Goal: Complete application form

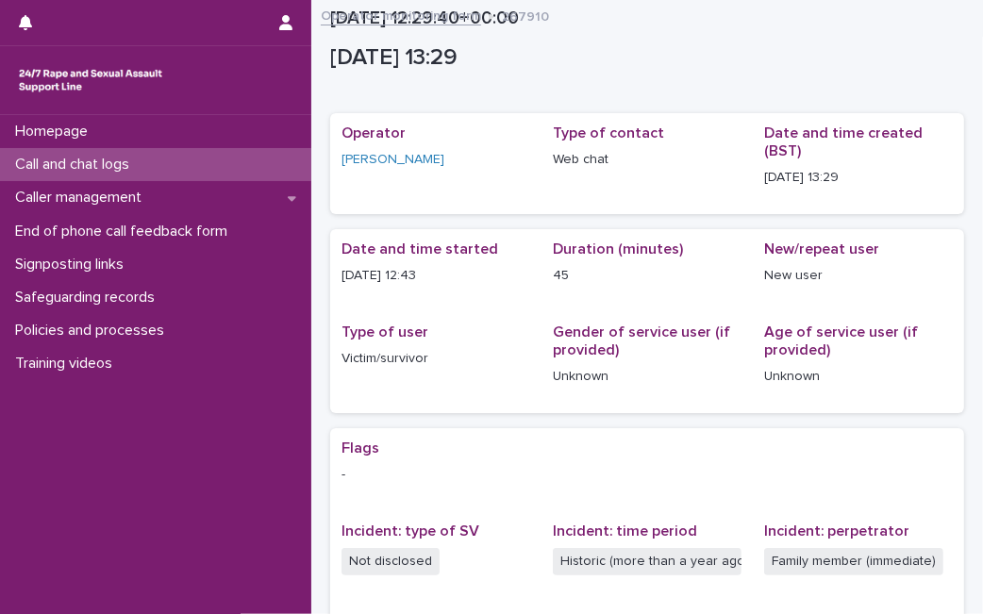
scroll to position [369, 0]
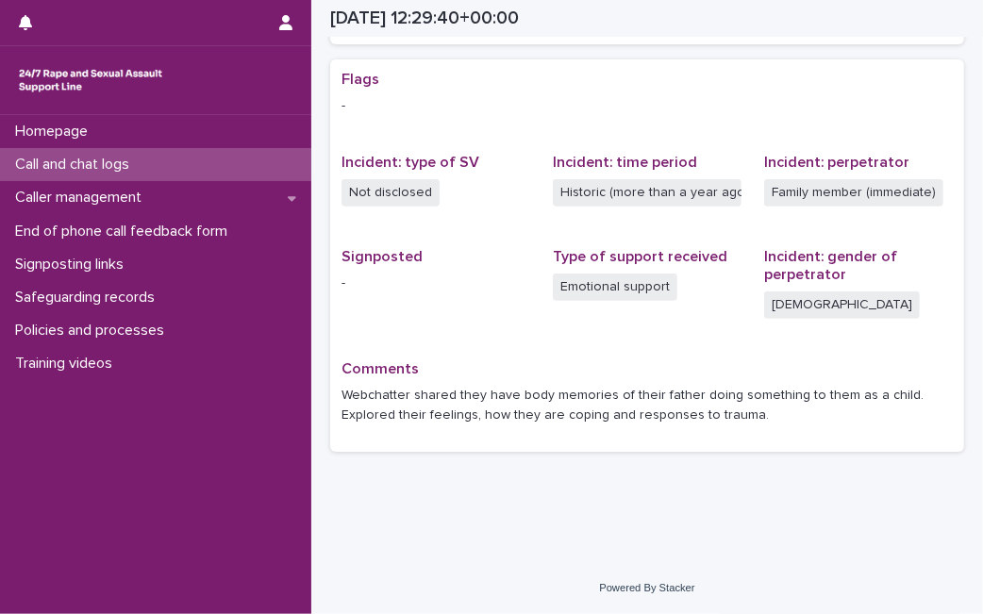
click at [188, 174] on div "Call and chat logs" at bounding box center [155, 164] width 311 height 33
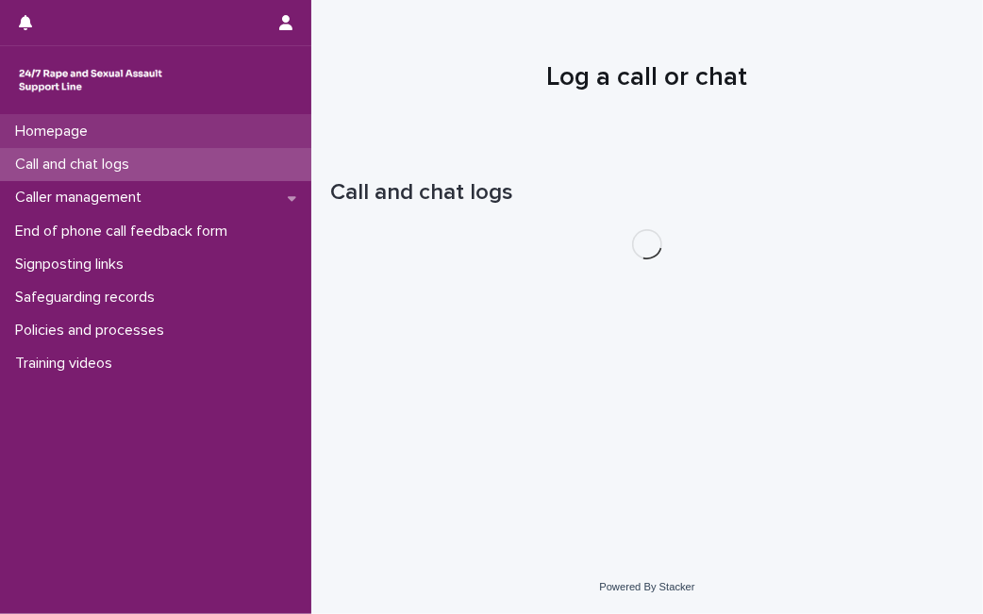
click at [137, 124] on div "Homepage" at bounding box center [155, 131] width 311 height 33
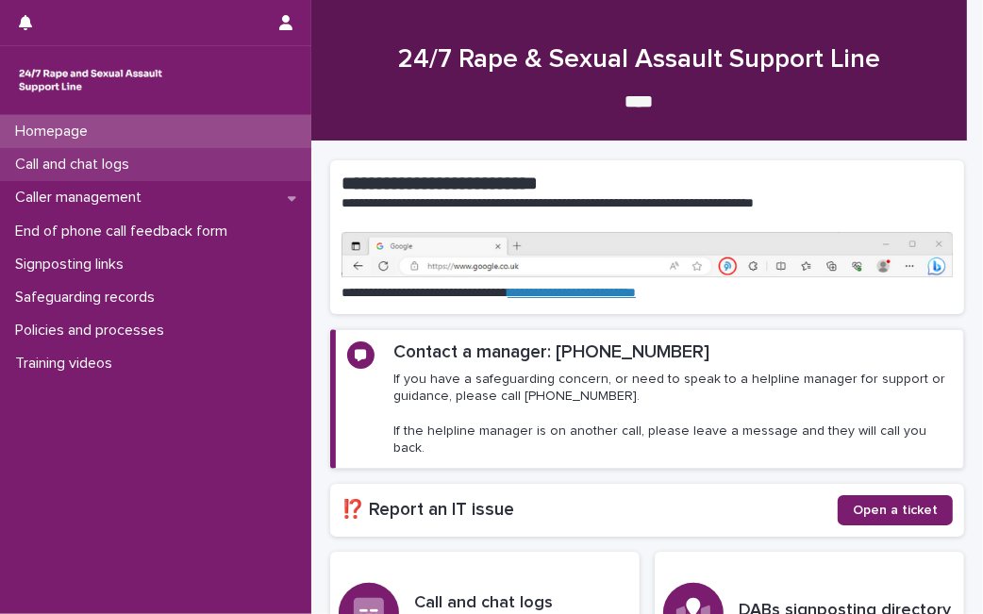
click at [130, 150] on div "Call and chat logs" at bounding box center [155, 164] width 311 height 33
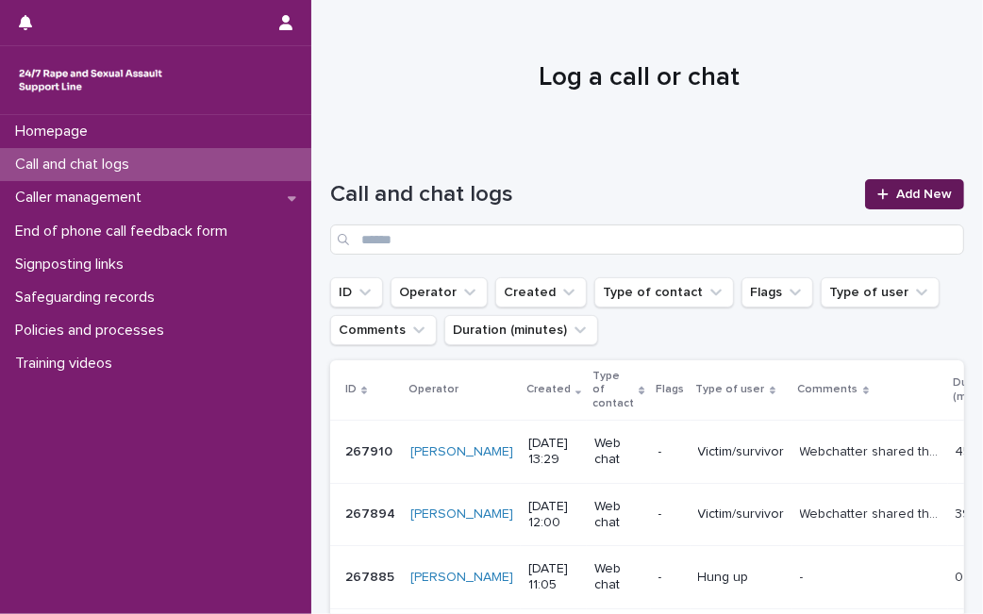
click at [896, 196] on span "Add New" at bounding box center [924, 194] width 56 height 13
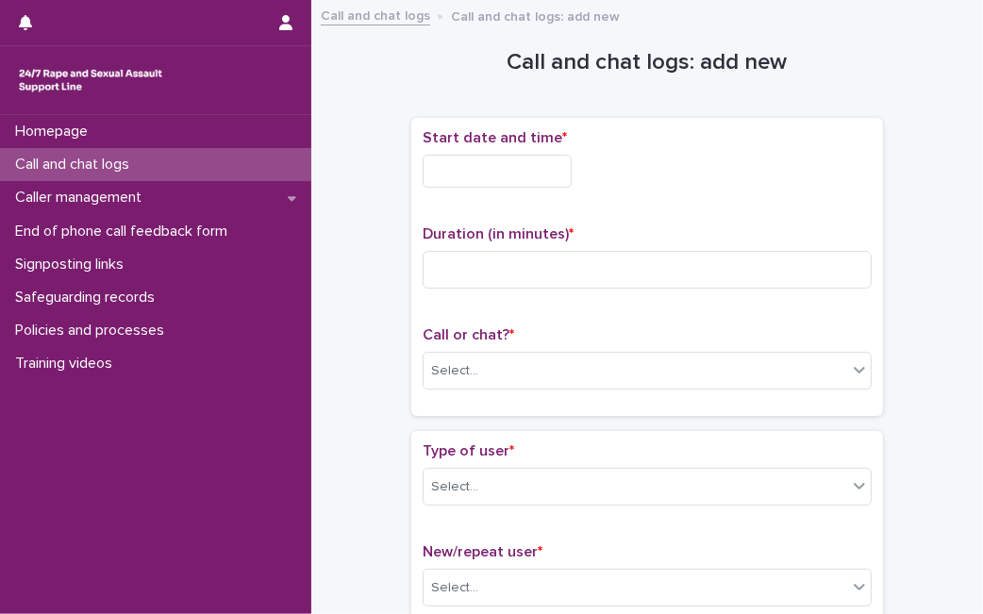
click at [522, 162] on input "text" at bounding box center [496, 171] width 149 height 33
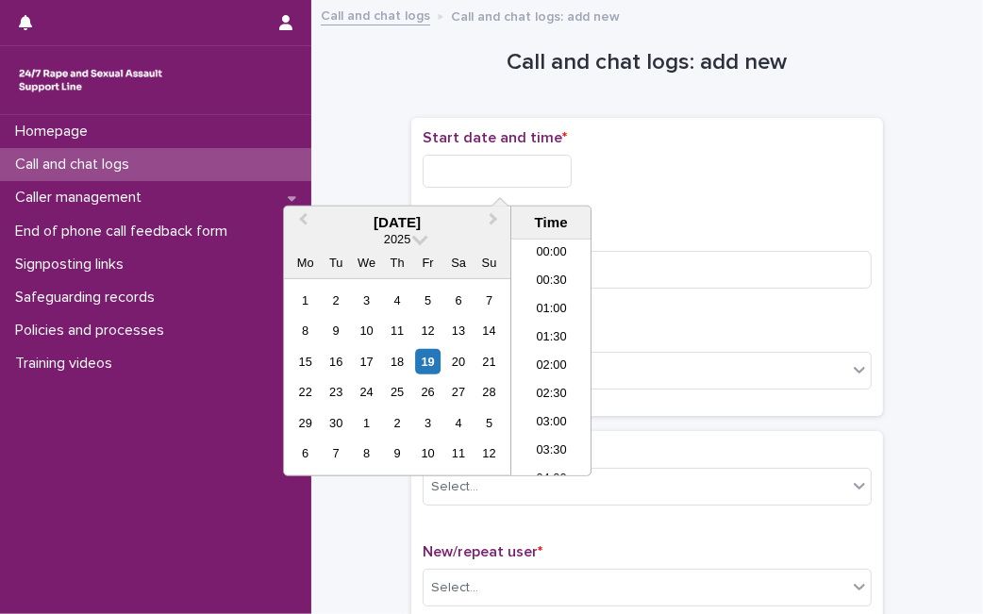
scroll to position [801, 0]
click at [420, 357] on div "19" at bounding box center [427, 361] width 25 height 25
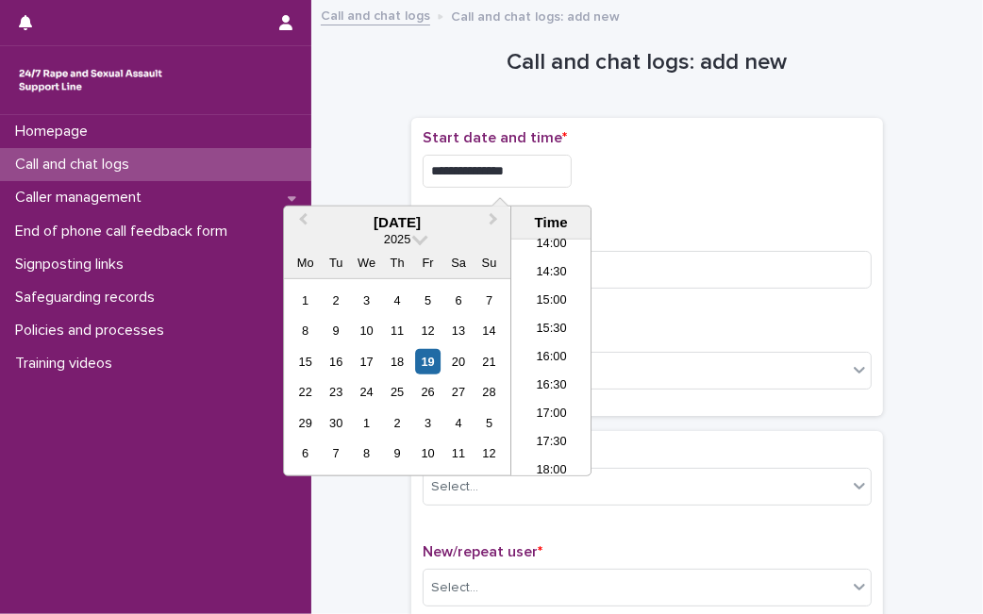
click at [537, 164] on input "**********" at bounding box center [496, 171] width 149 height 33
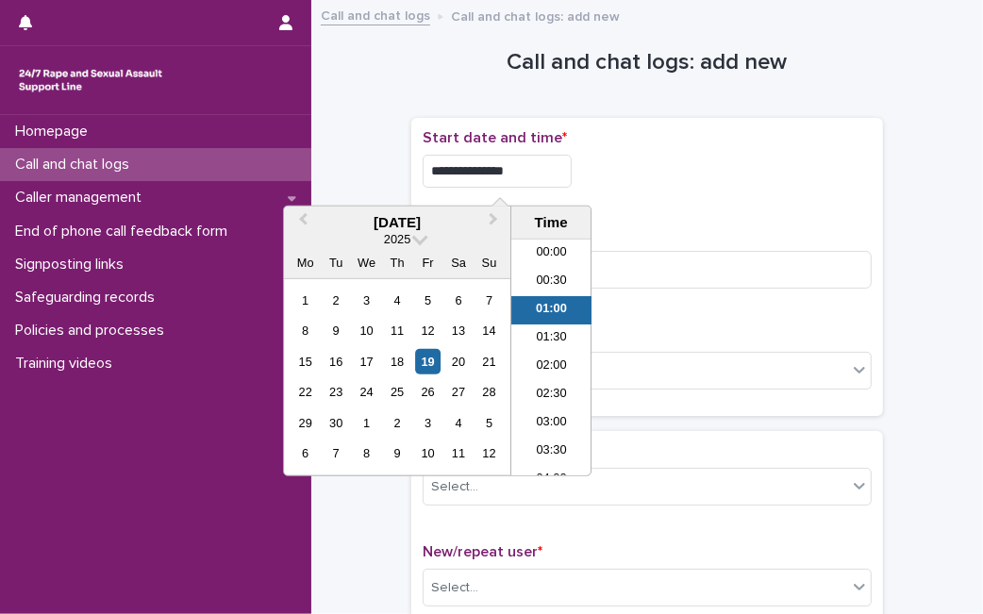
click at [537, 164] on input "**********" at bounding box center [496, 171] width 149 height 33
type input "**********"
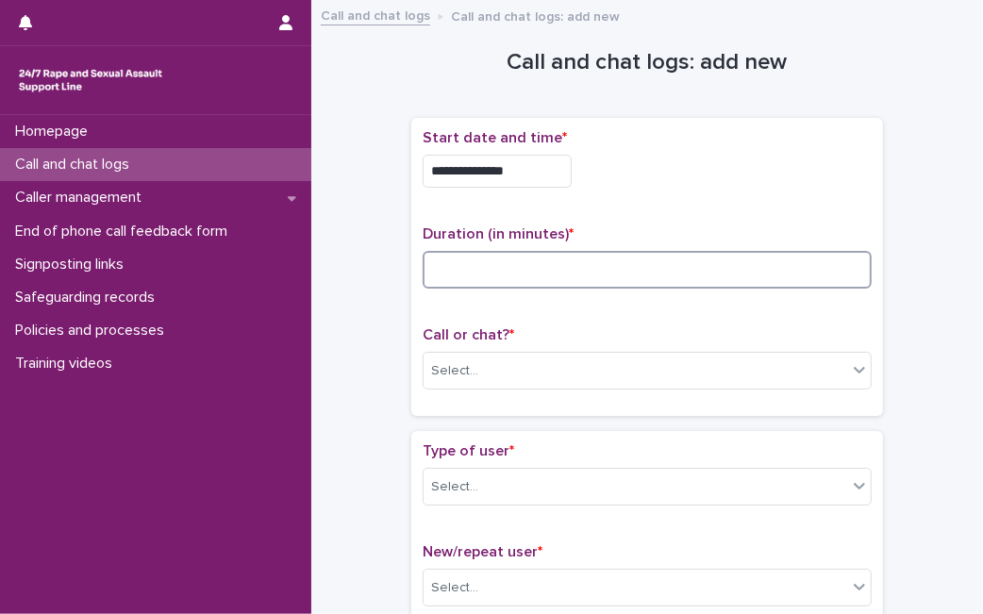
click at [657, 276] on input at bounding box center [646, 270] width 449 height 38
click at [611, 349] on div "Call or chat? * Select..." at bounding box center [646, 365] width 449 height 78
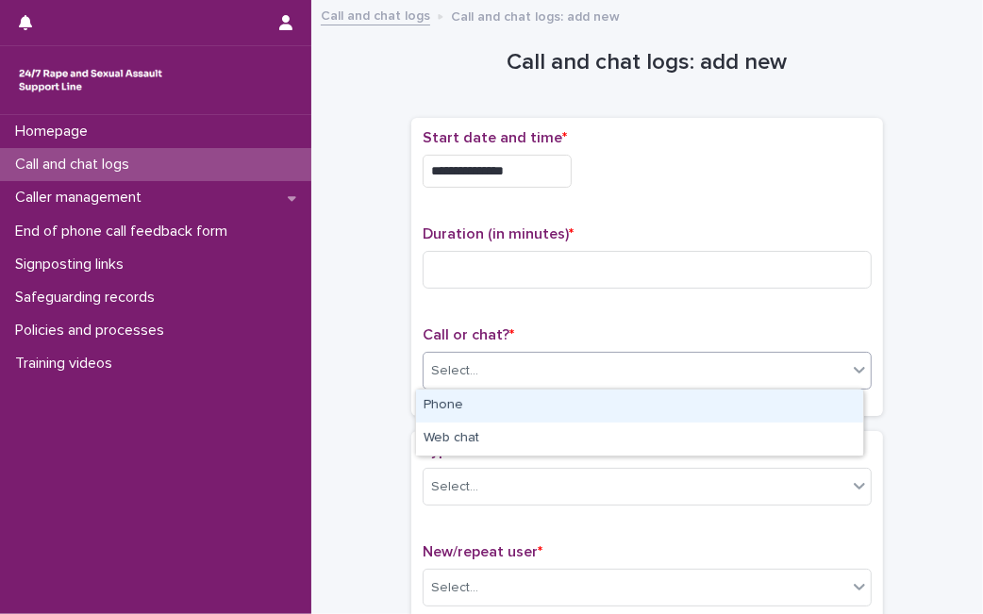
click at [606, 368] on div "Select..." at bounding box center [634, 371] width 423 height 31
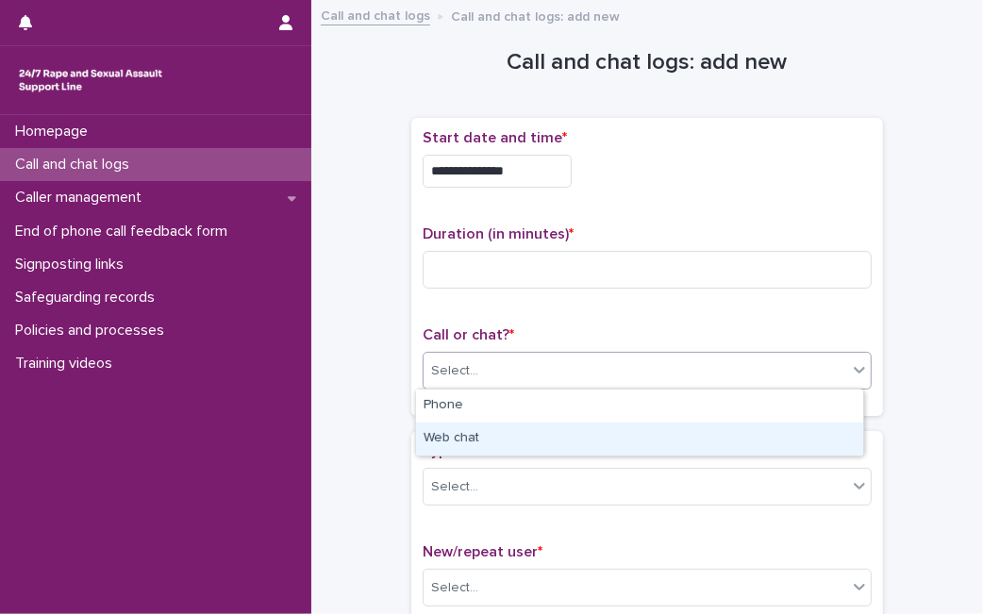
click at [566, 435] on div "Web chat" at bounding box center [639, 438] width 447 height 33
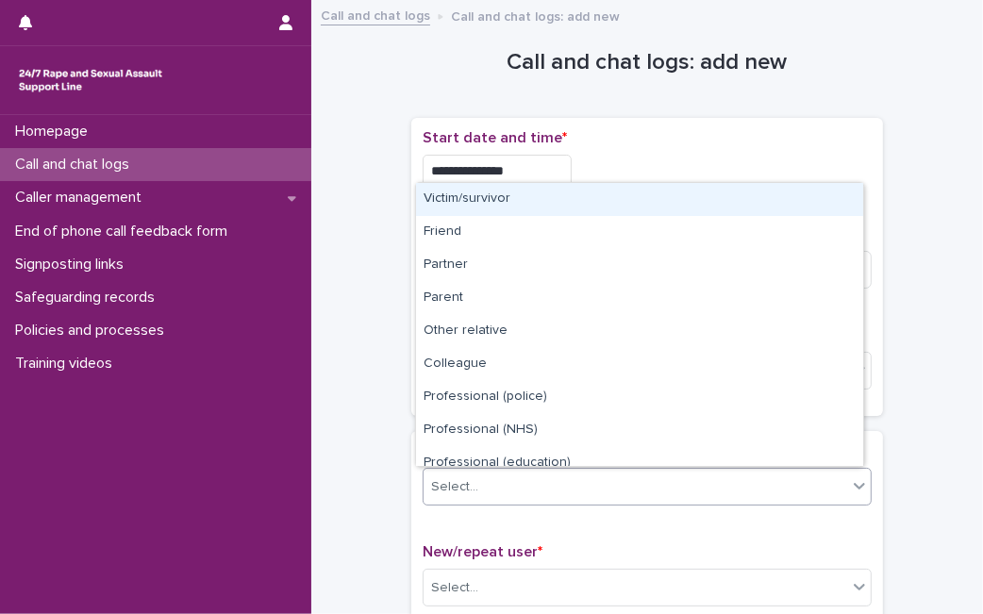
click at [556, 478] on div "Select..." at bounding box center [634, 487] width 423 height 31
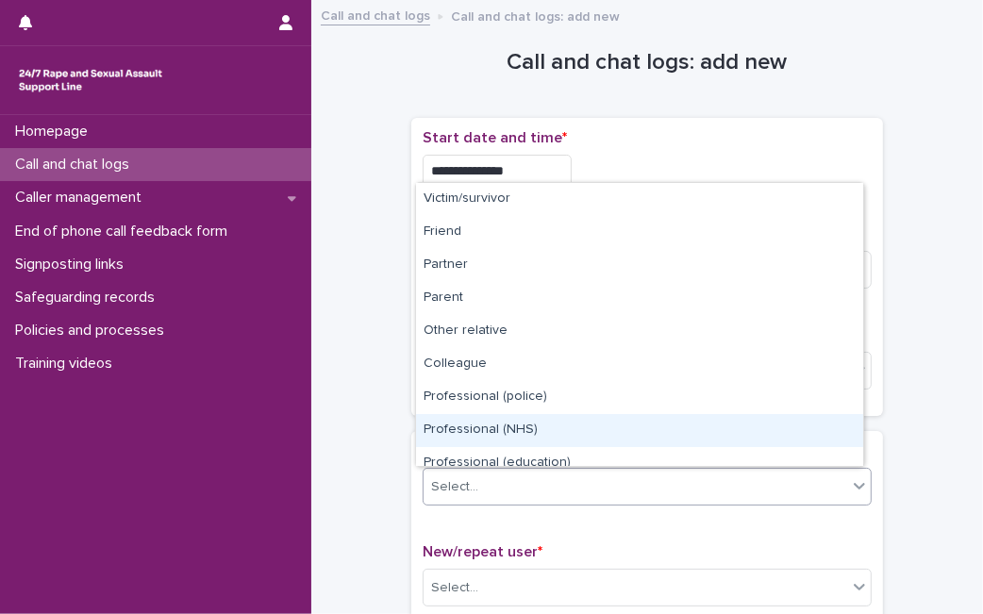
click at [846, 423] on div "Professional (NHS)" at bounding box center [639, 430] width 447 height 33
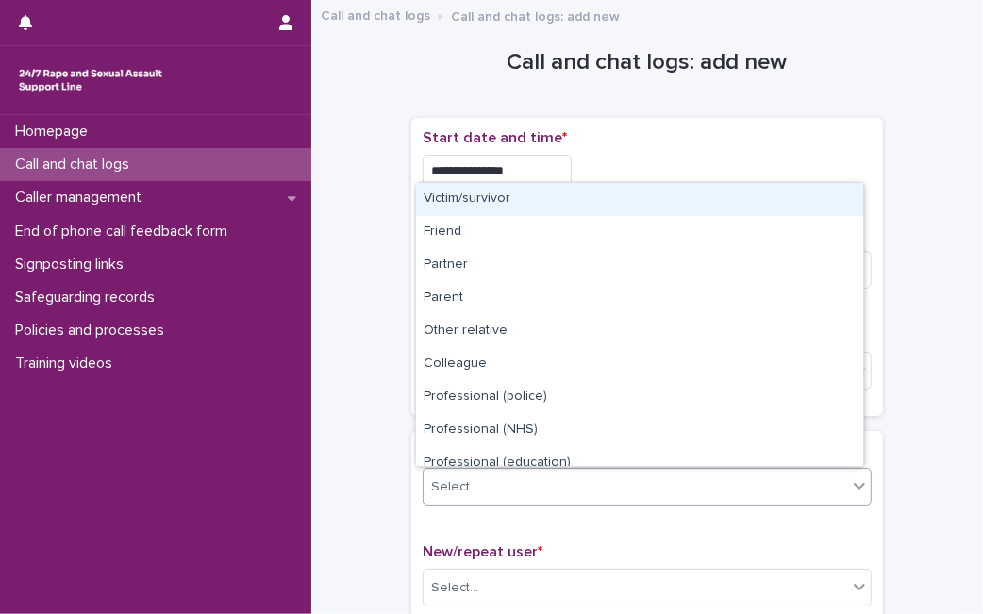
click at [850, 478] on icon at bounding box center [859, 485] width 19 height 19
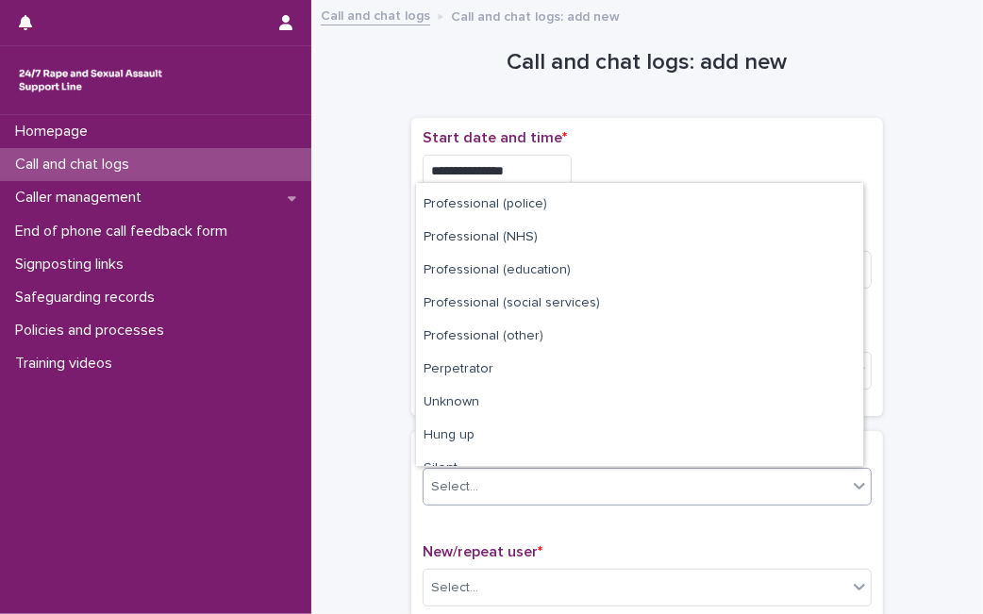
scroll to position [212, 0]
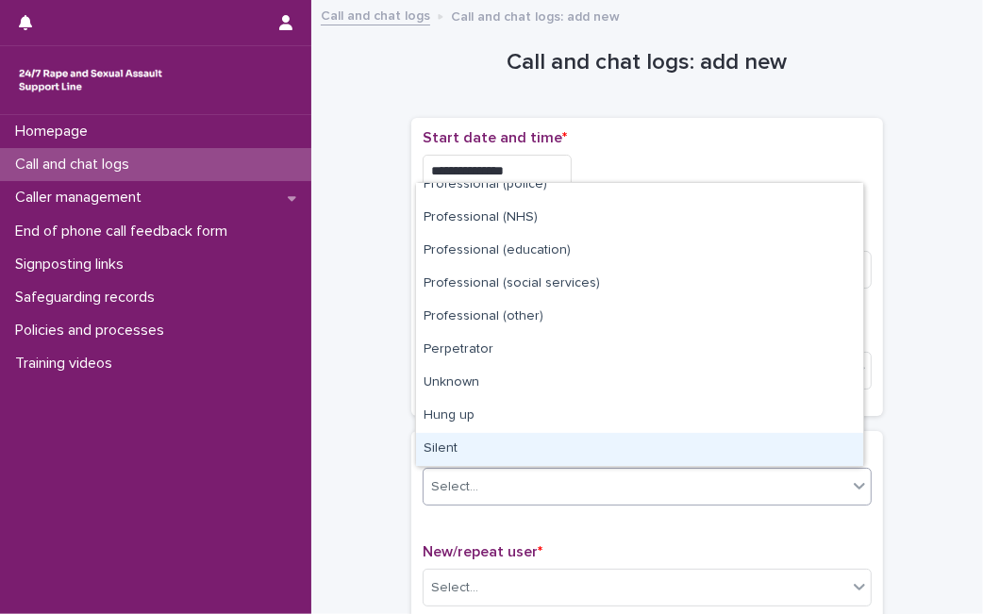
click at [746, 454] on div "Silent" at bounding box center [639, 449] width 447 height 33
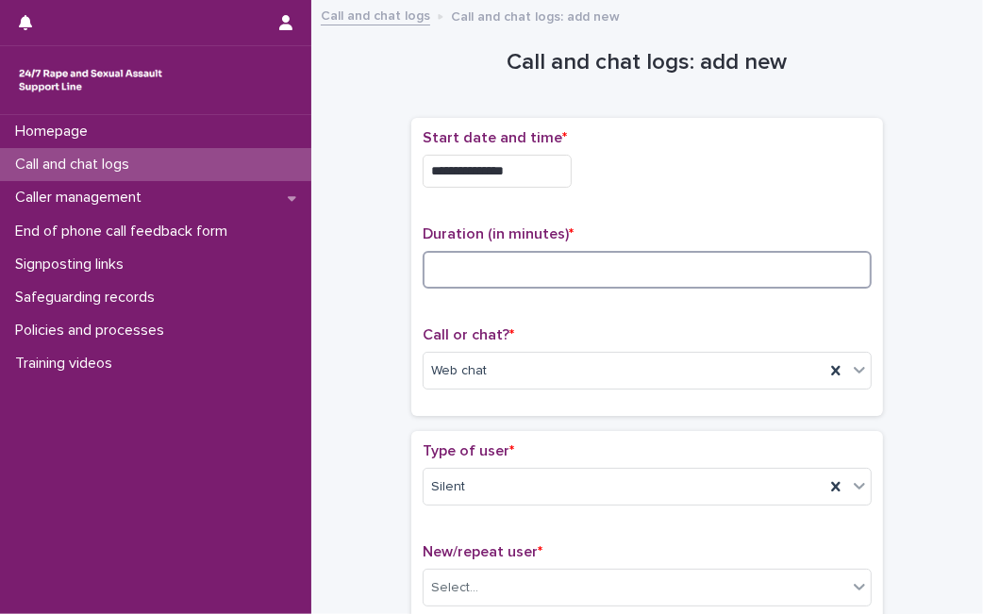
click at [644, 261] on input at bounding box center [646, 270] width 449 height 38
type input "*"
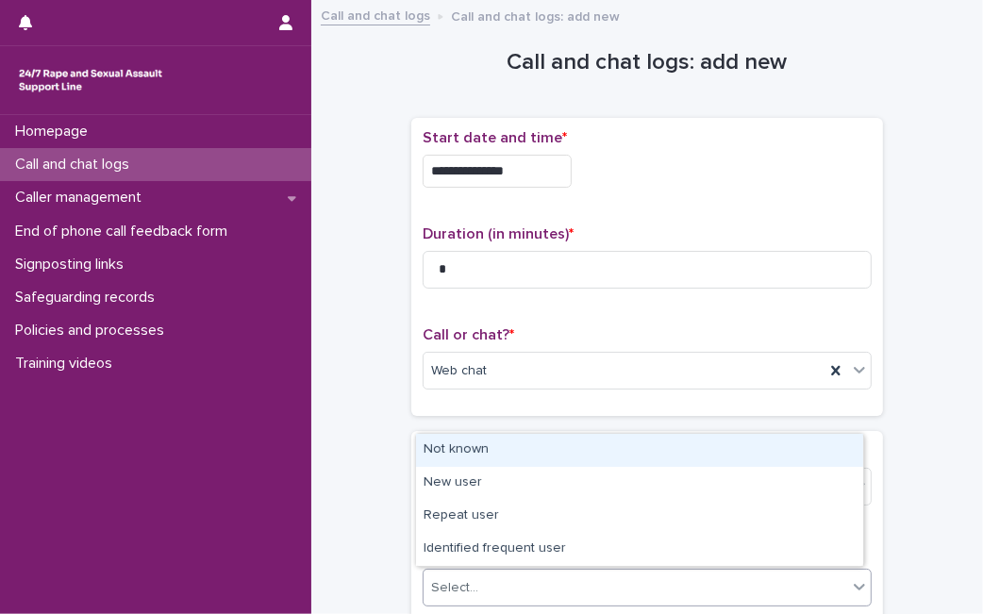
click at [757, 593] on div "Select..." at bounding box center [634, 587] width 423 height 31
click at [733, 456] on div "Not known" at bounding box center [639, 450] width 447 height 33
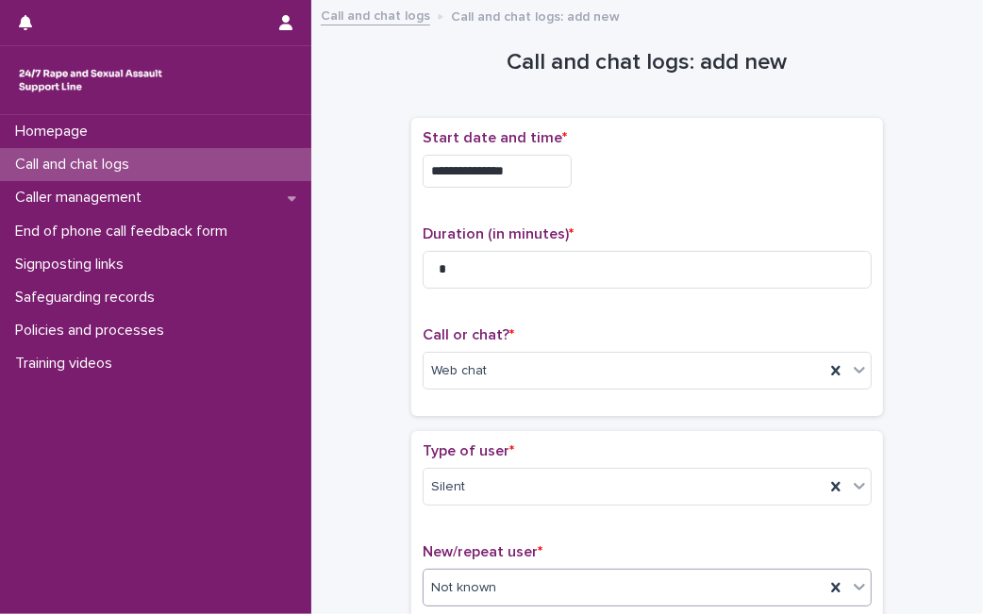
scroll to position [328, 0]
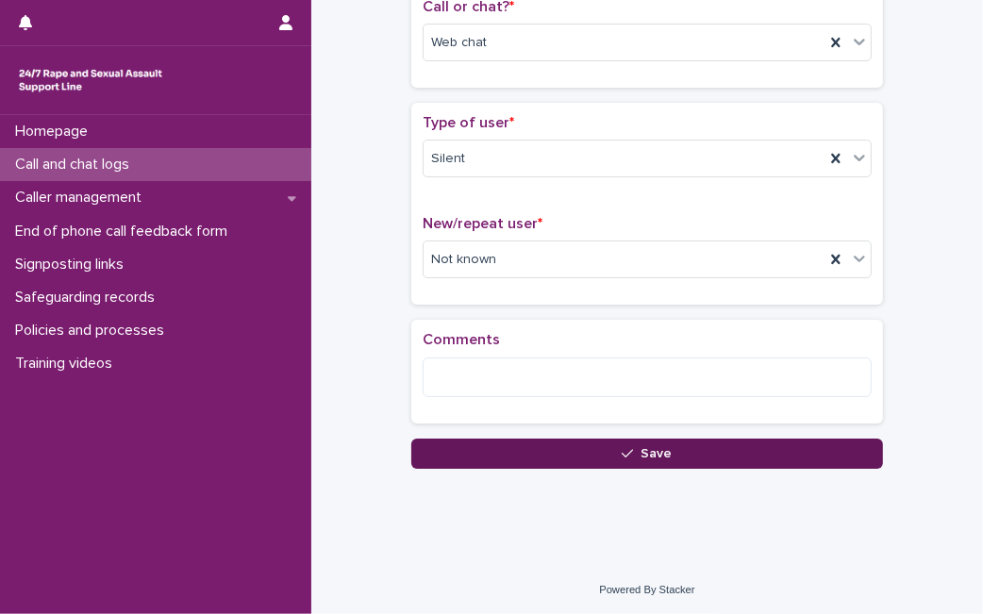
click at [628, 455] on div "button" at bounding box center [630, 453] width 19 height 13
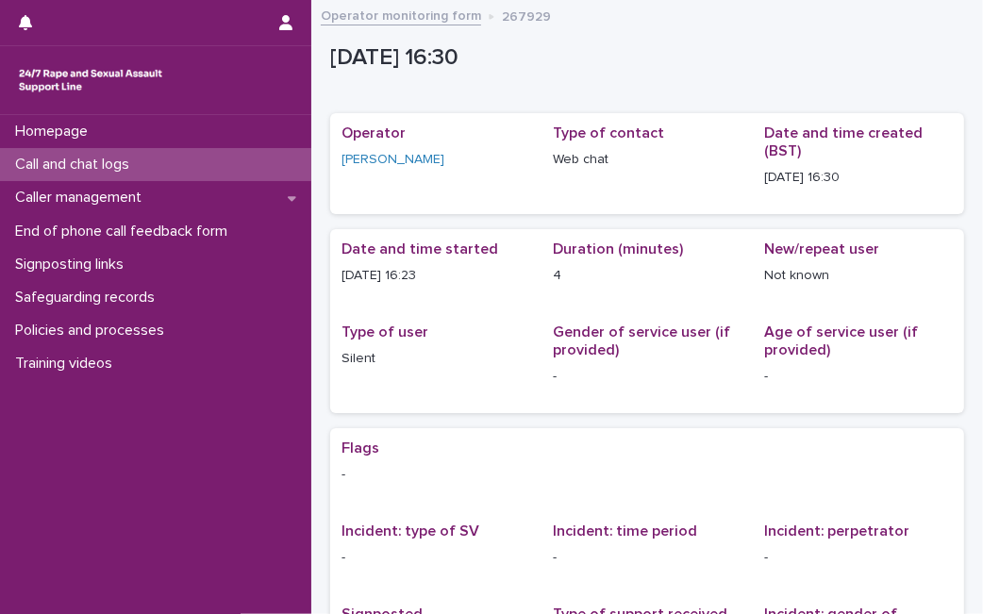
click at [235, 160] on div "Call and chat logs" at bounding box center [155, 164] width 311 height 33
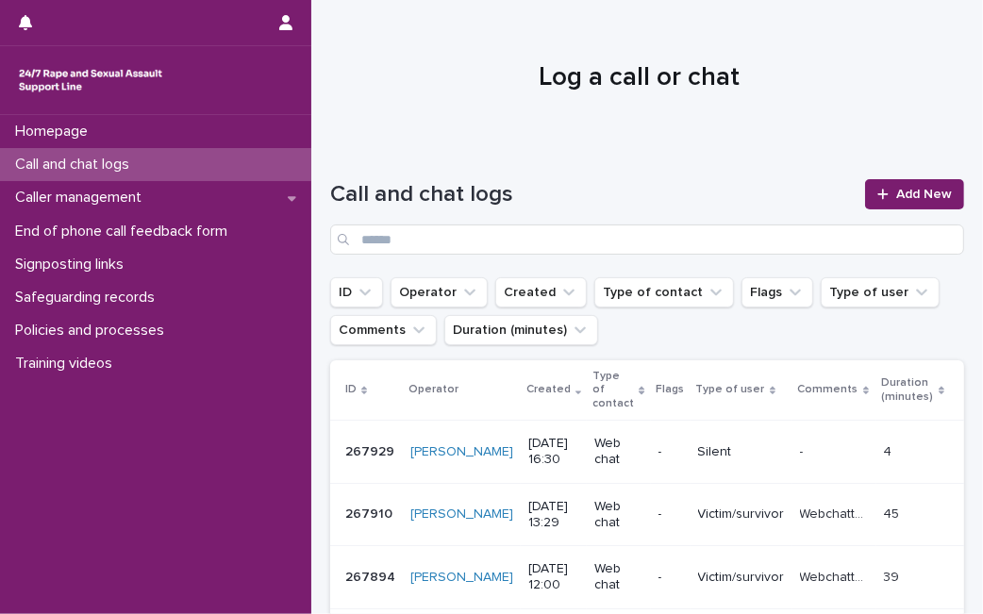
click at [712, 222] on div "Call and chat logs Add New" at bounding box center [647, 216] width 634 height 75
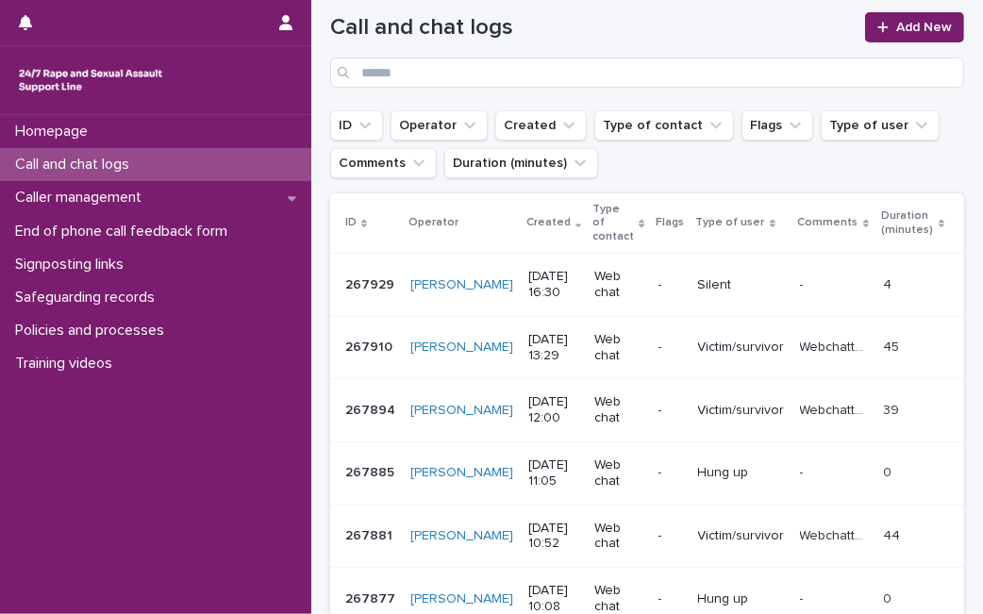
scroll to position [125, 0]
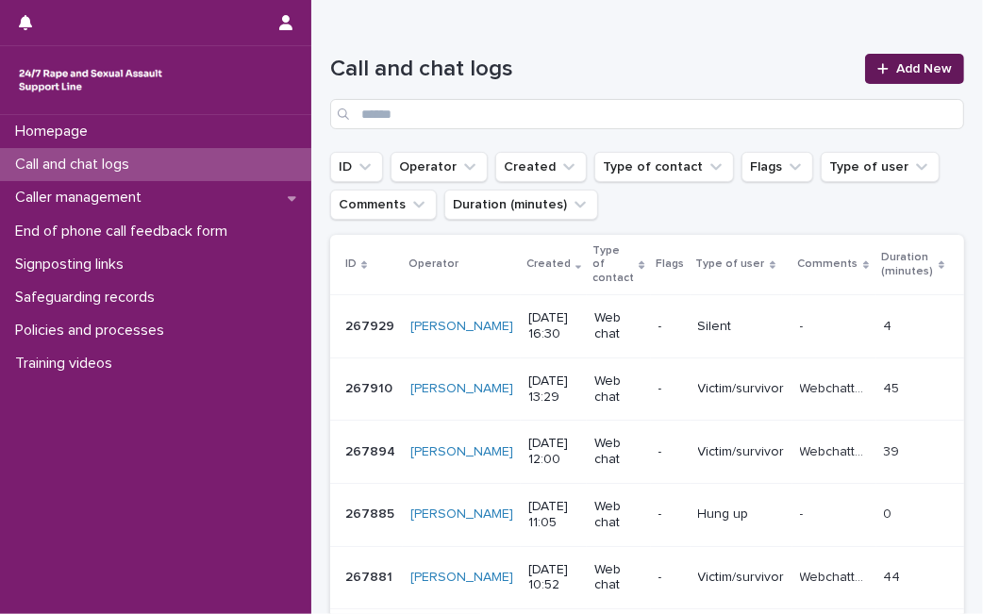
click at [896, 65] on span "Add New" at bounding box center [924, 68] width 56 height 13
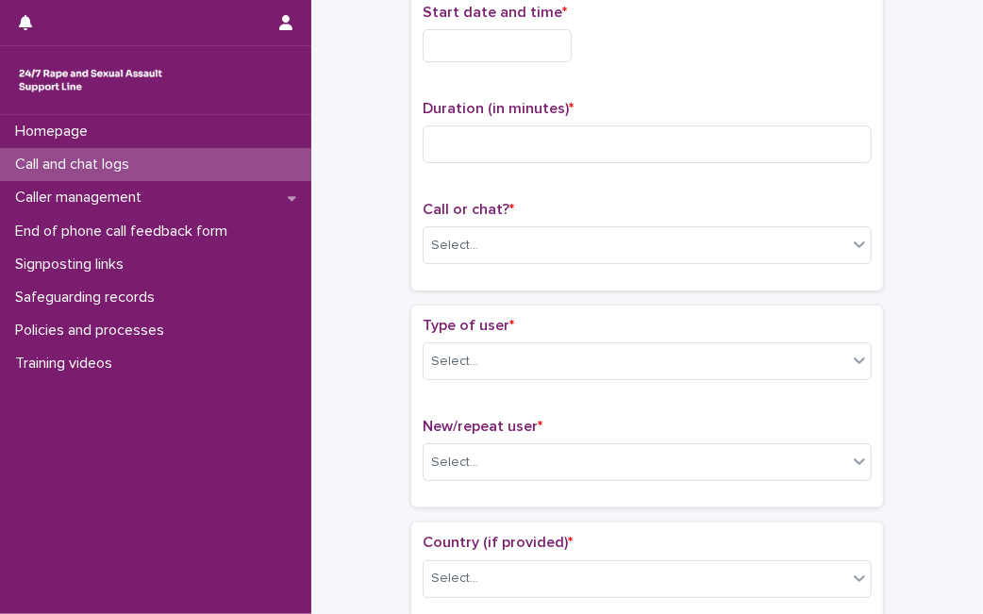
scroll to position [136, 0]
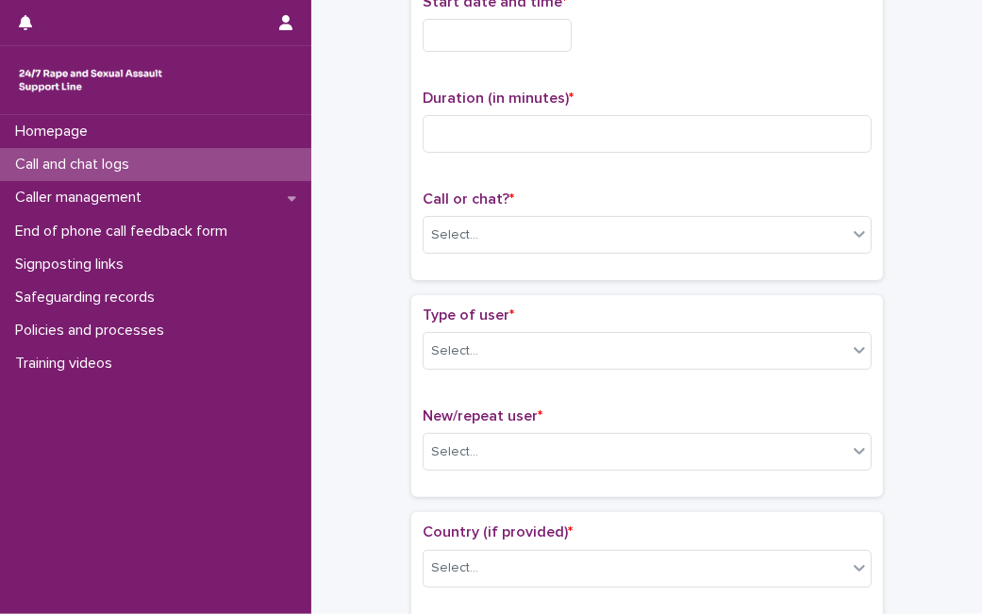
click at [533, 40] on input "text" at bounding box center [496, 35] width 149 height 33
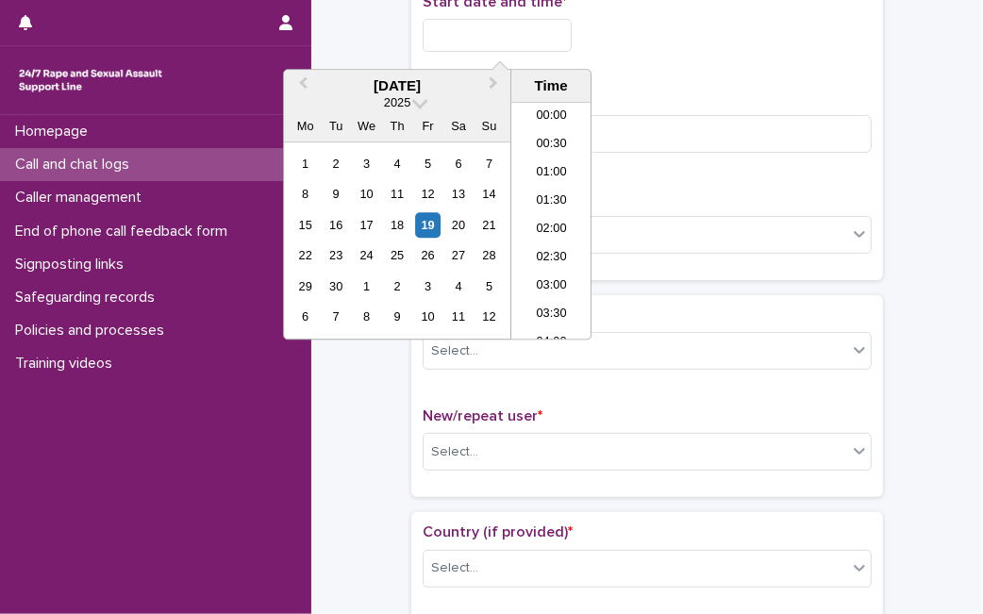
scroll to position [830, 0]
click at [423, 230] on div "19" at bounding box center [427, 224] width 25 height 25
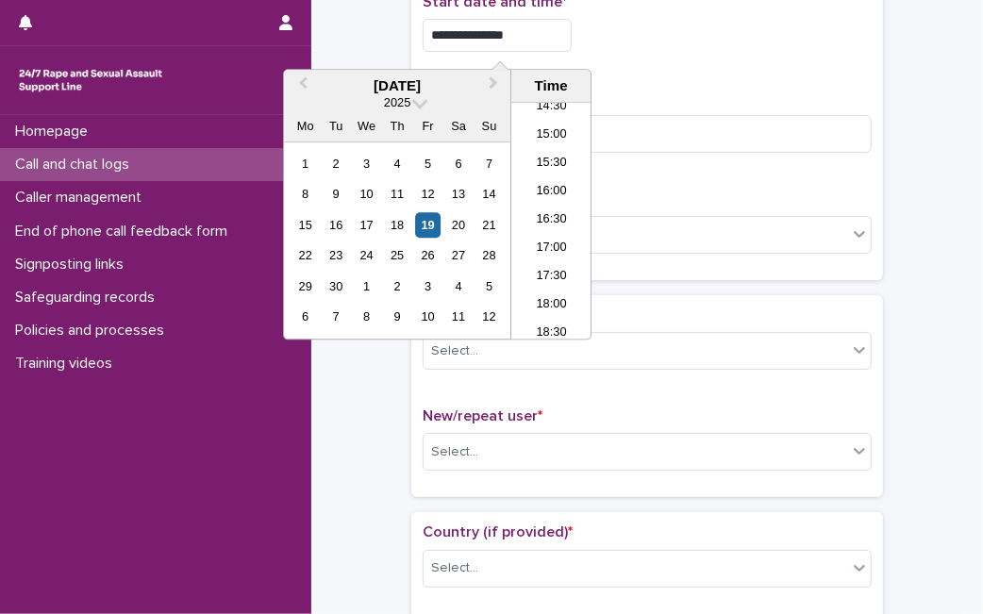
click at [544, 39] on input "**********" at bounding box center [496, 35] width 149 height 33
type input "**********"
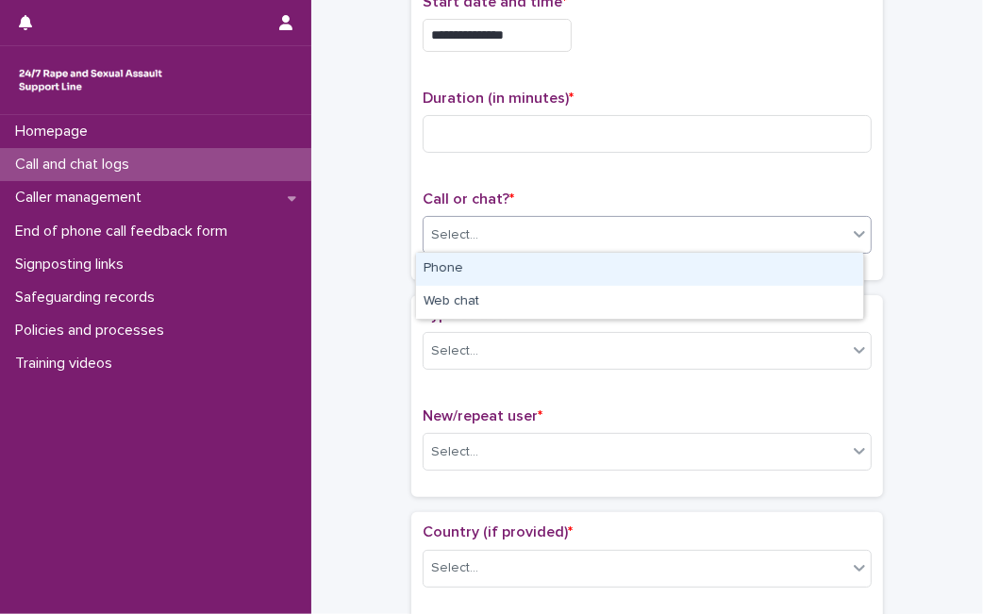
click at [665, 240] on div "Select..." at bounding box center [634, 235] width 423 height 31
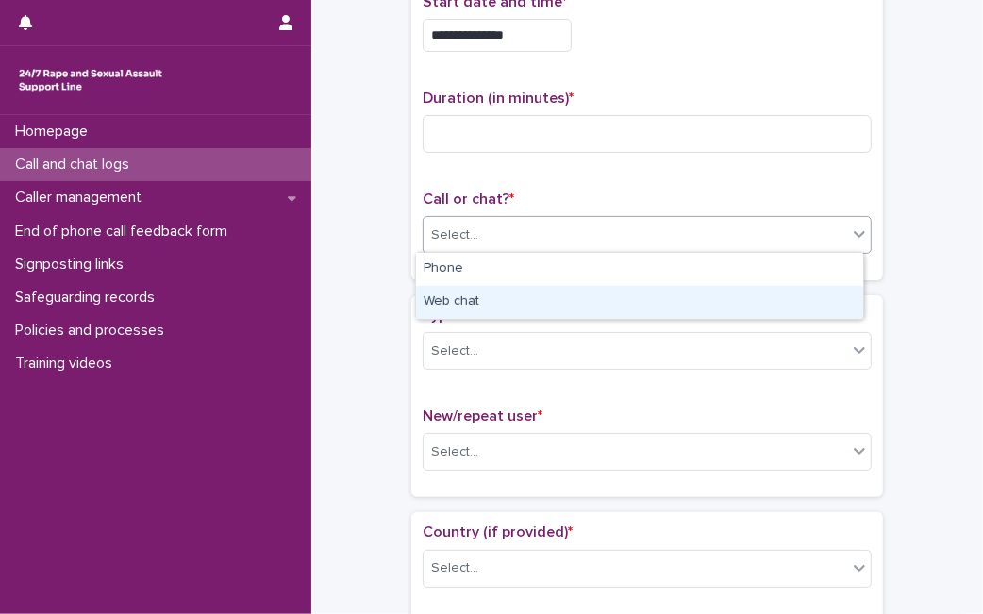
click at [624, 305] on div "Web chat" at bounding box center [639, 302] width 447 height 33
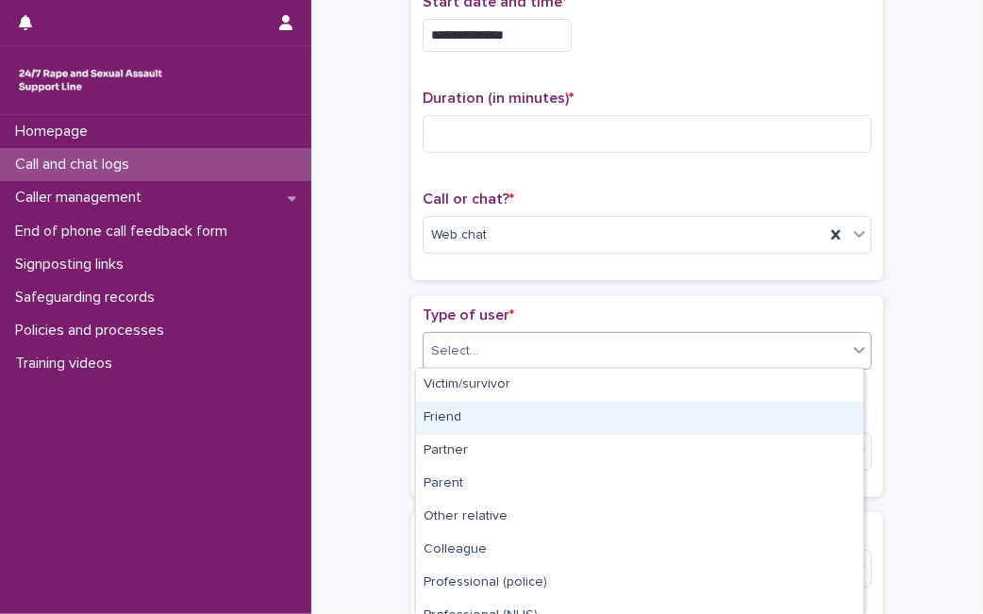
drag, startPoint x: 571, startPoint y: 351, endPoint x: 538, endPoint y: 404, distance: 62.3
click at [538, 404] on body "**********" at bounding box center [491, 307] width 983 height 614
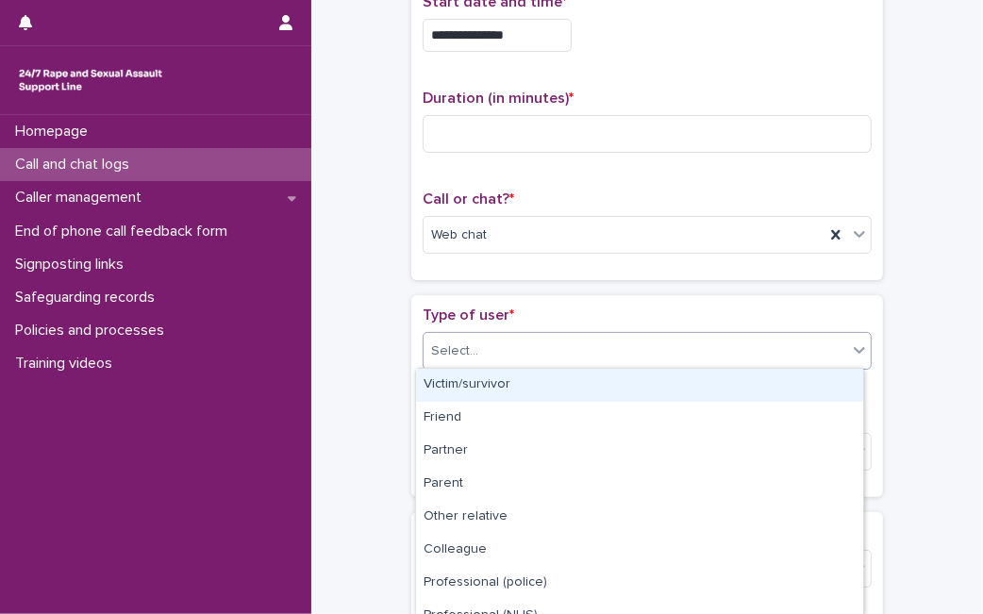
click at [549, 385] on div "Victim/survivor" at bounding box center [639, 385] width 447 height 33
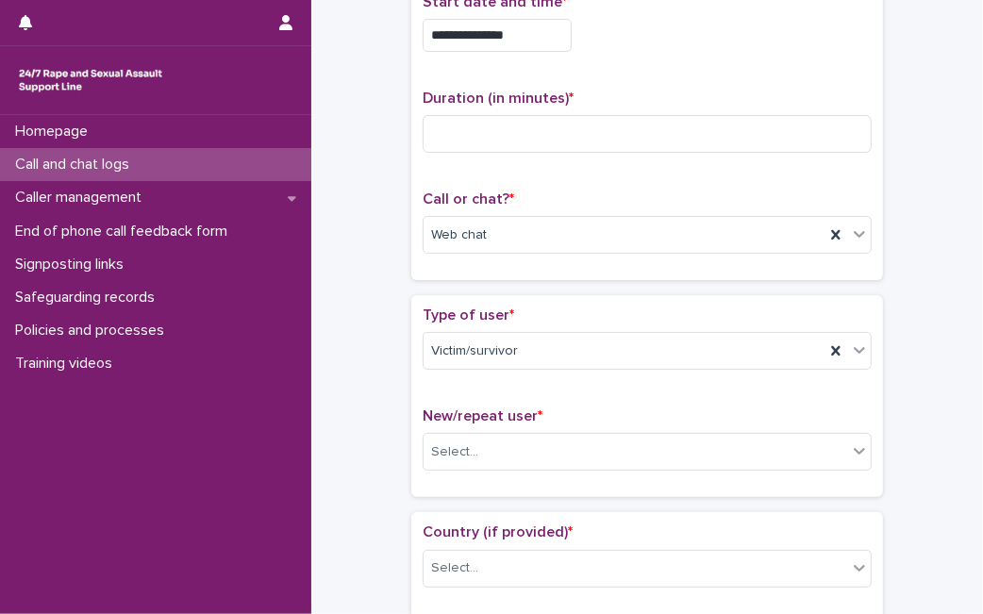
click at [522, 450] on div "Select..." at bounding box center [634, 452] width 423 height 31
click at [538, 134] on input at bounding box center [646, 134] width 449 height 38
type input "**"
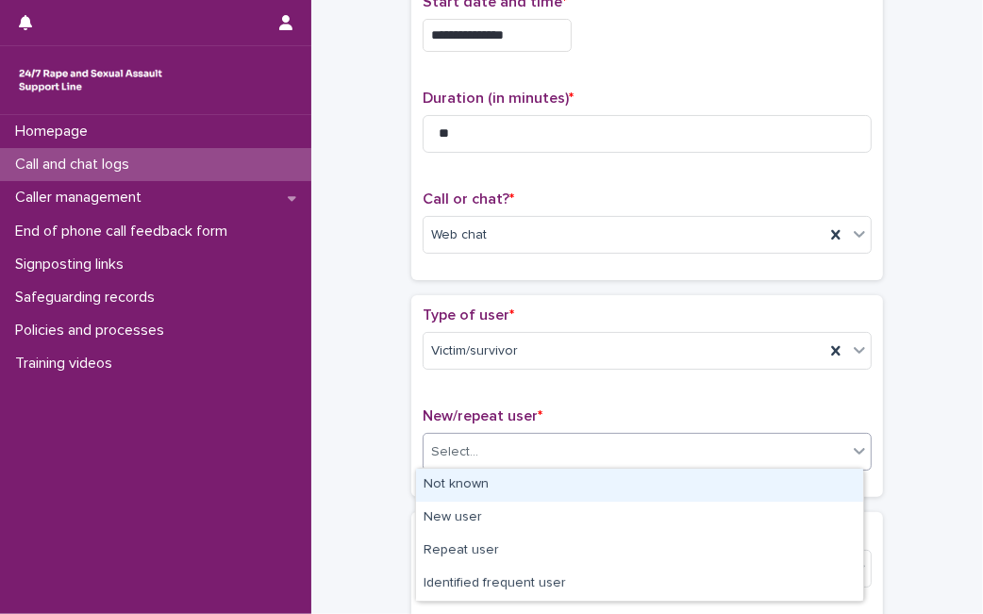
click at [647, 451] on div "Select..." at bounding box center [634, 452] width 423 height 31
click at [610, 478] on div "Not known" at bounding box center [639, 485] width 447 height 33
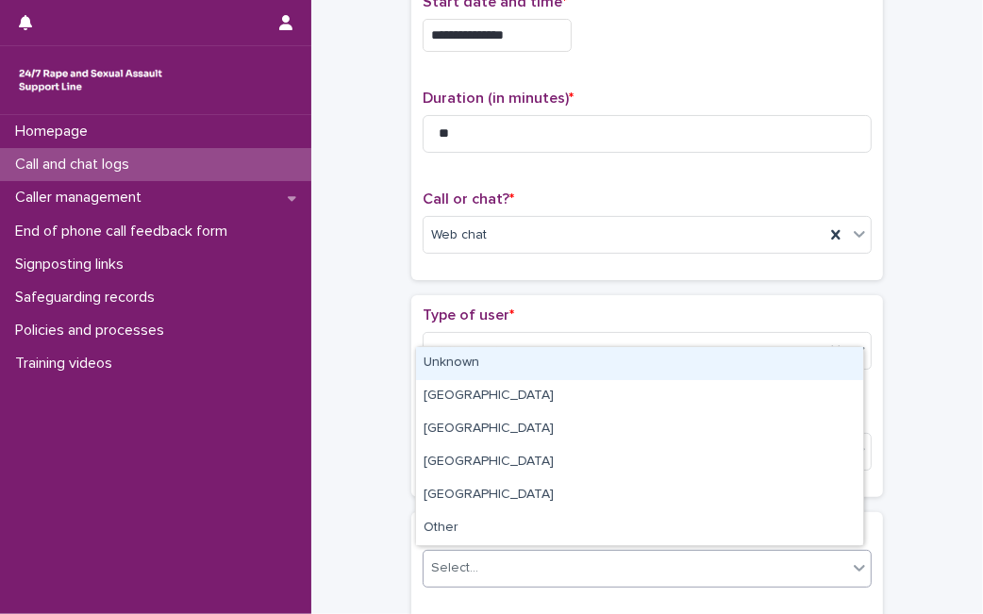
click at [526, 562] on div "Select..." at bounding box center [634, 568] width 423 height 31
click at [577, 369] on div "Unknown" at bounding box center [639, 363] width 447 height 33
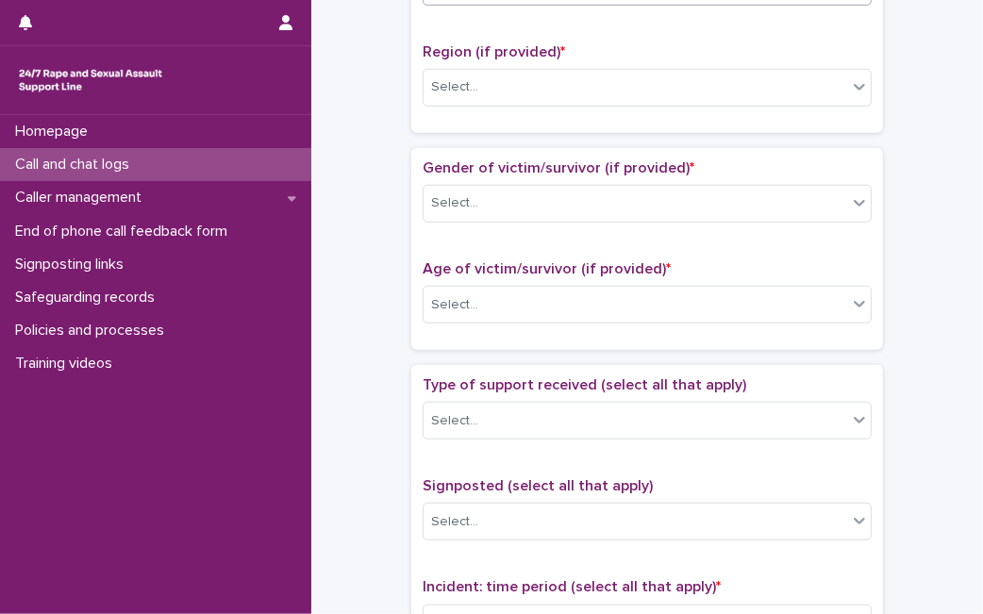
scroll to position [728, 0]
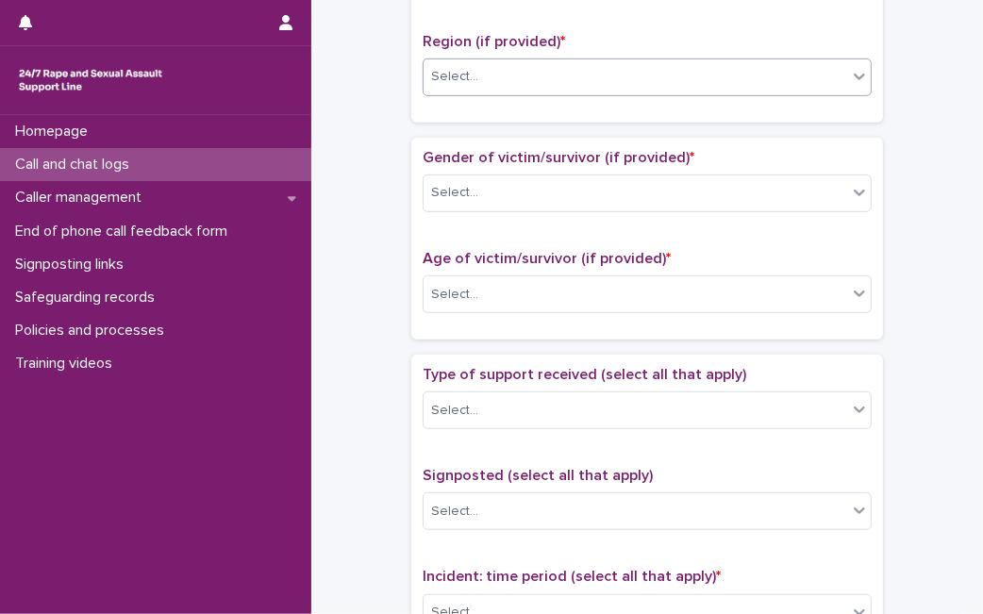
click at [832, 69] on div "Select..." at bounding box center [634, 76] width 423 height 31
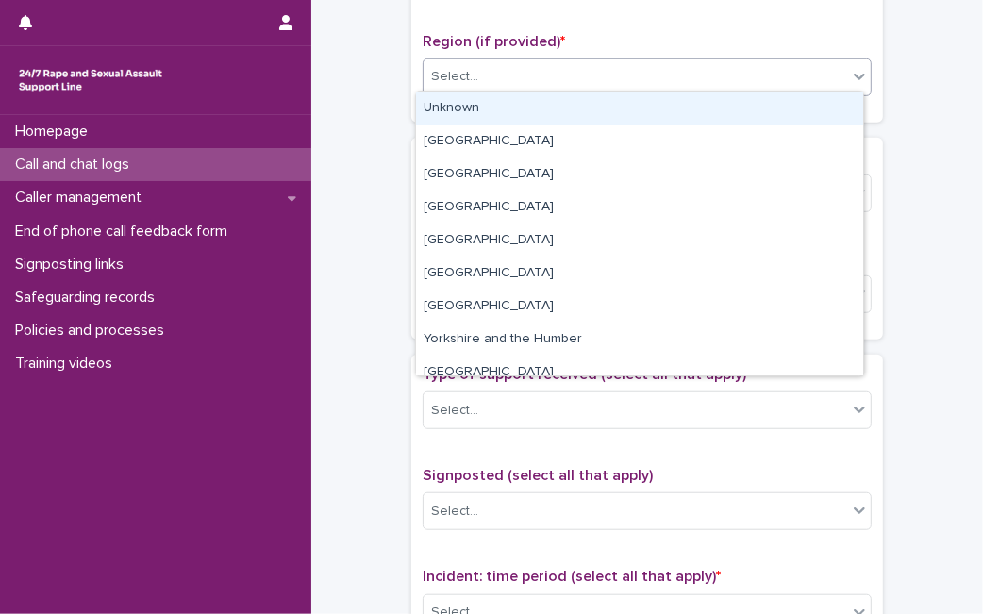
click at [763, 108] on div "Unknown" at bounding box center [639, 108] width 447 height 33
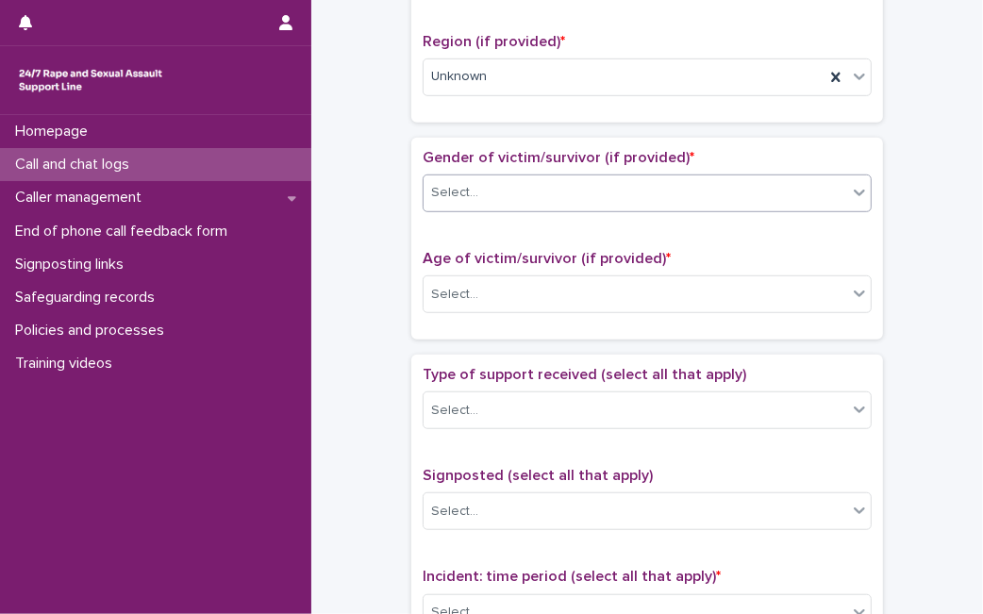
drag, startPoint x: 675, startPoint y: 168, endPoint x: 629, endPoint y: 193, distance: 52.8
click at [629, 193] on div "Gender of victim/survivor (if provided) * Select..." at bounding box center [646, 188] width 449 height 78
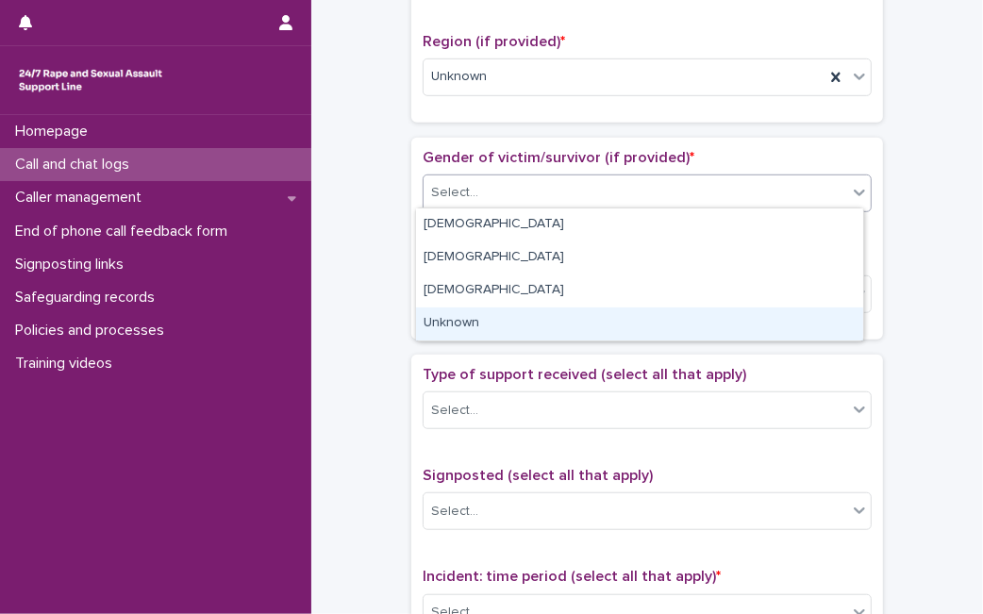
drag, startPoint x: 629, startPoint y: 193, endPoint x: 571, endPoint y: 329, distance: 147.9
click at [571, 329] on body "**********" at bounding box center [491, 307] width 983 height 614
click at [571, 329] on div "Unknown" at bounding box center [639, 323] width 447 height 33
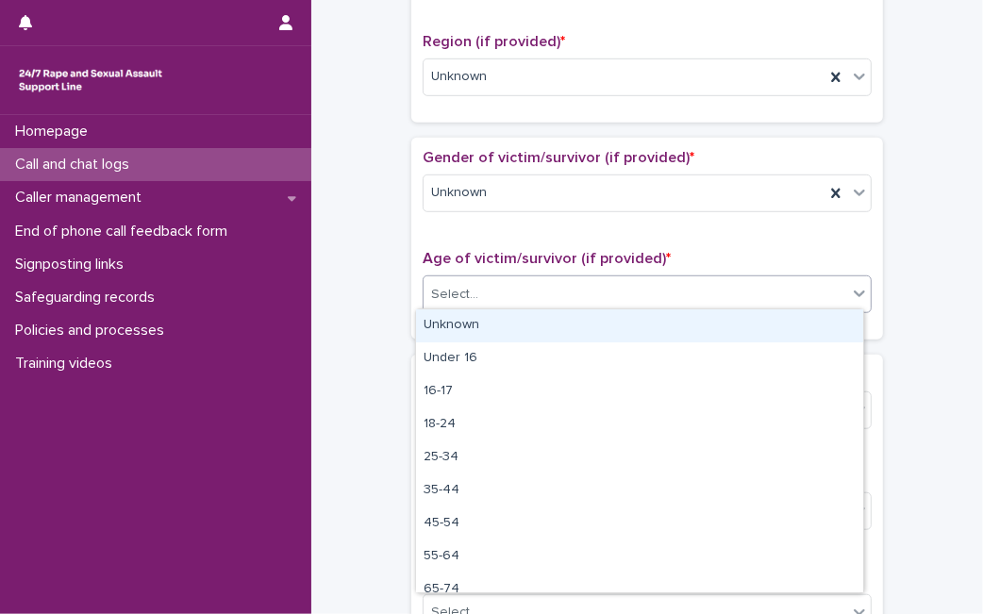
click at [592, 281] on div "Select..." at bounding box center [634, 294] width 423 height 31
click at [569, 335] on div "Unknown" at bounding box center [639, 325] width 447 height 33
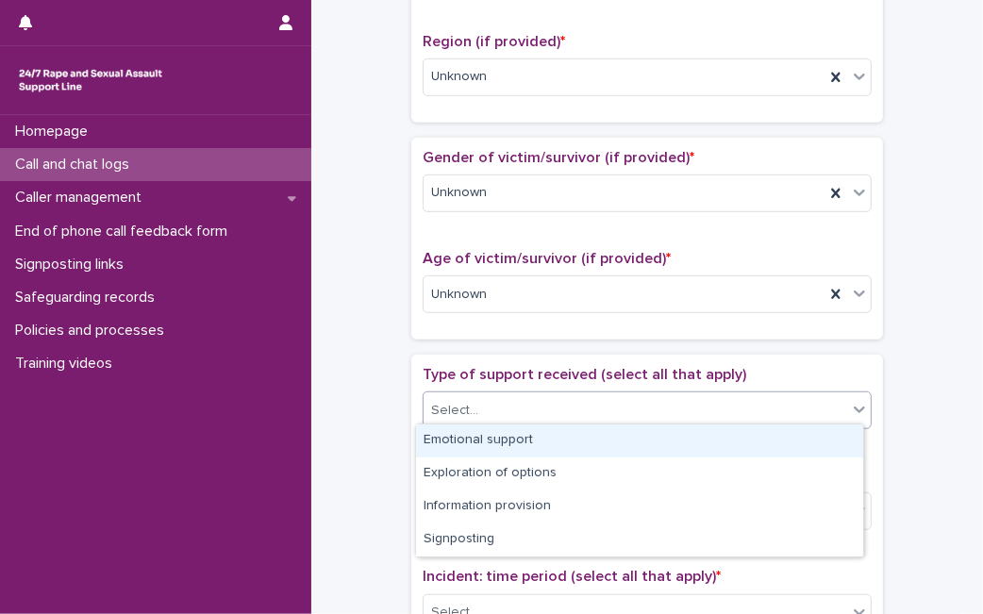
drag, startPoint x: 530, startPoint y: 400, endPoint x: 545, endPoint y: 452, distance: 54.0
click at [545, 452] on body "**********" at bounding box center [491, 307] width 983 height 614
click at [545, 452] on div "Emotional support" at bounding box center [639, 440] width 447 height 33
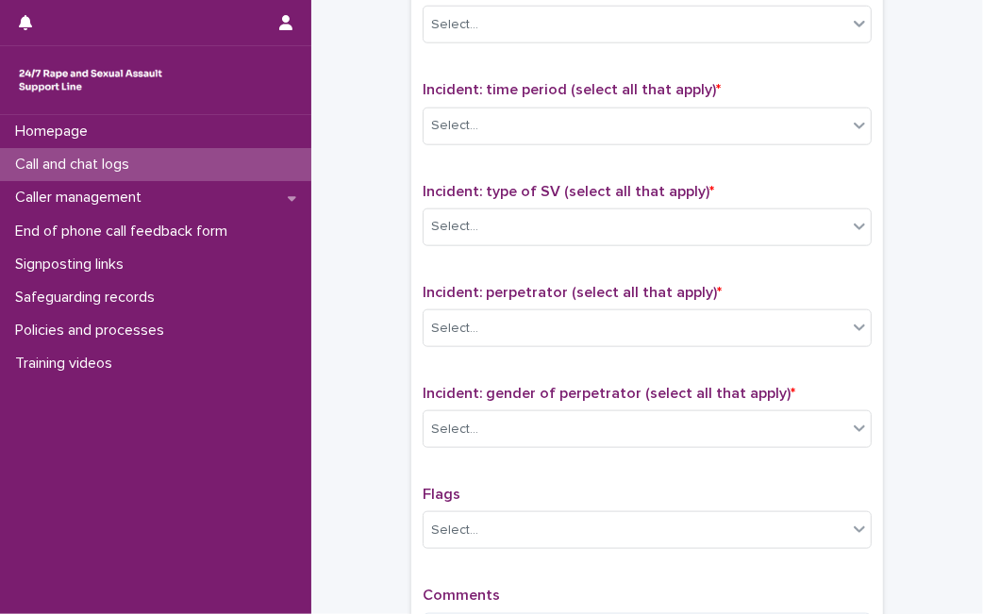
scroll to position [1255, 0]
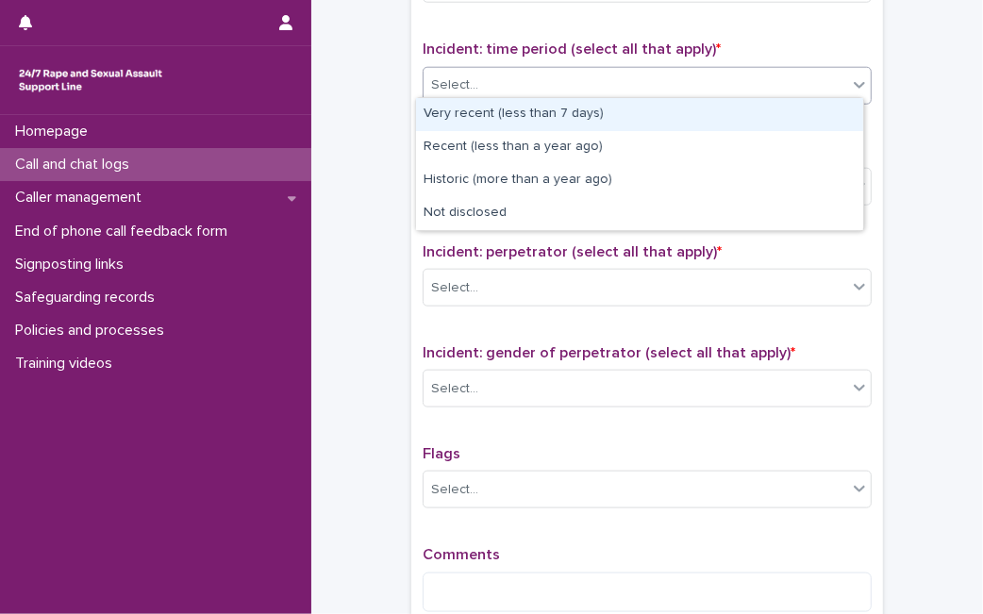
click at [652, 74] on div "Select..." at bounding box center [634, 85] width 423 height 31
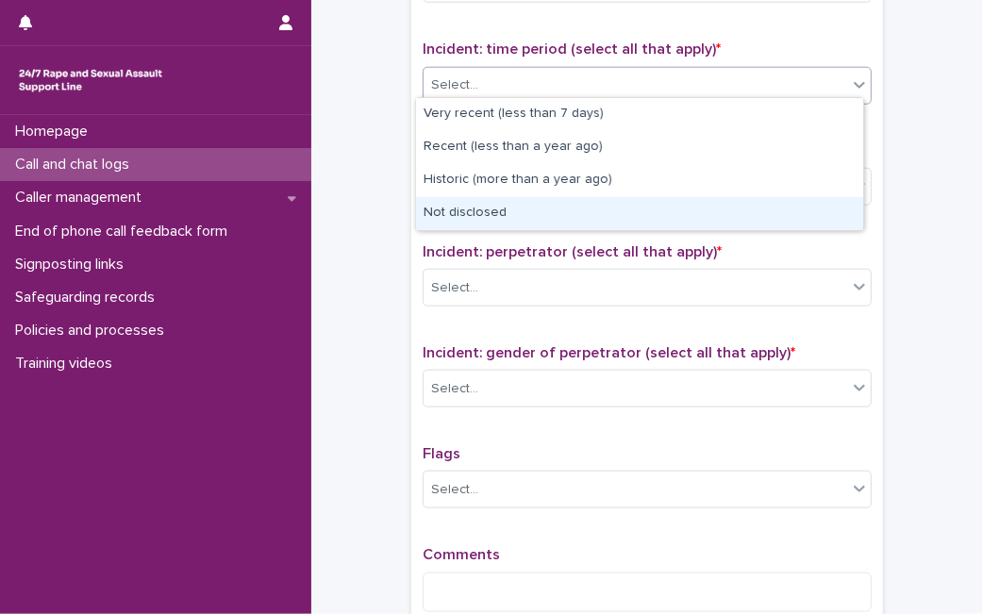
click at [552, 207] on div "Not disclosed" at bounding box center [639, 213] width 447 height 33
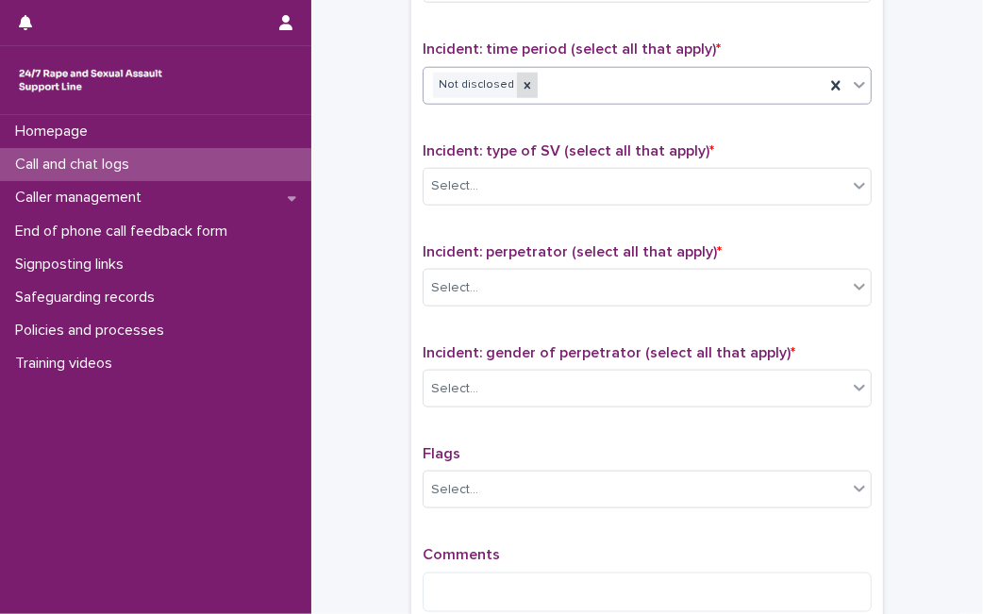
click at [519, 79] on div at bounding box center [527, 85] width 21 height 25
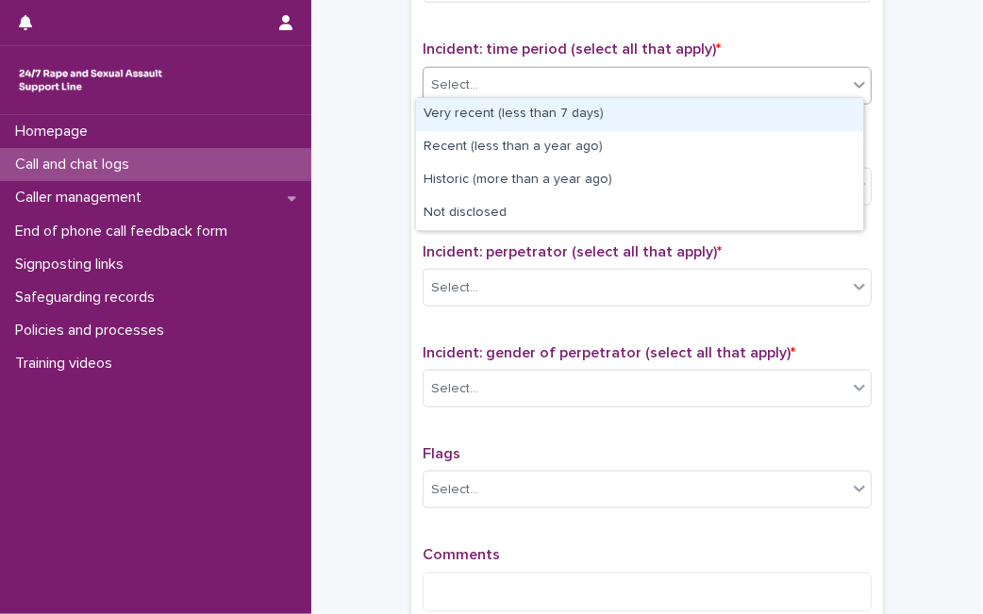
click at [519, 79] on div "Select..." at bounding box center [634, 85] width 423 height 31
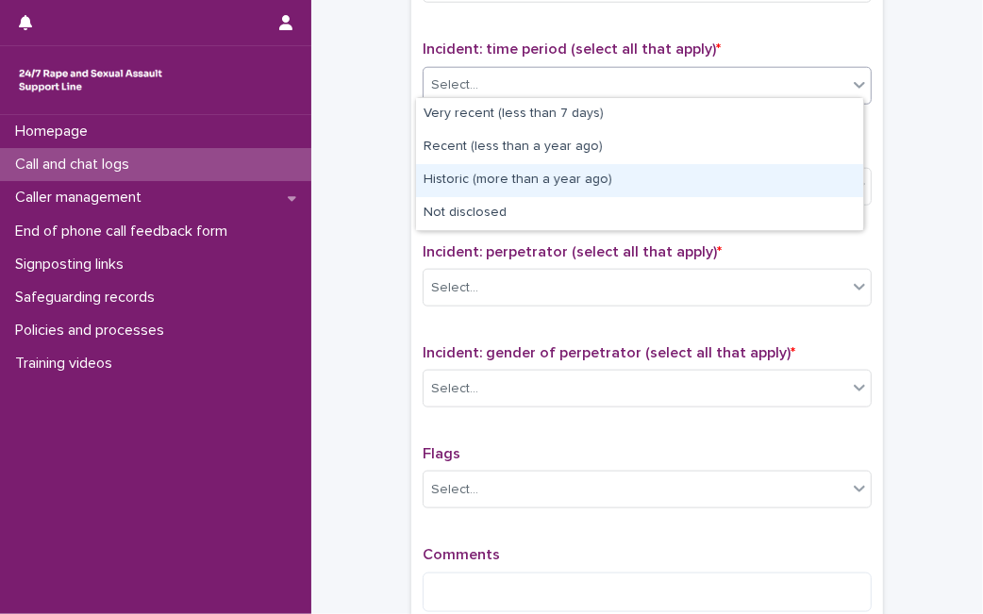
click at [472, 189] on div "Historic (more than a year ago)" at bounding box center [639, 180] width 447 height 33
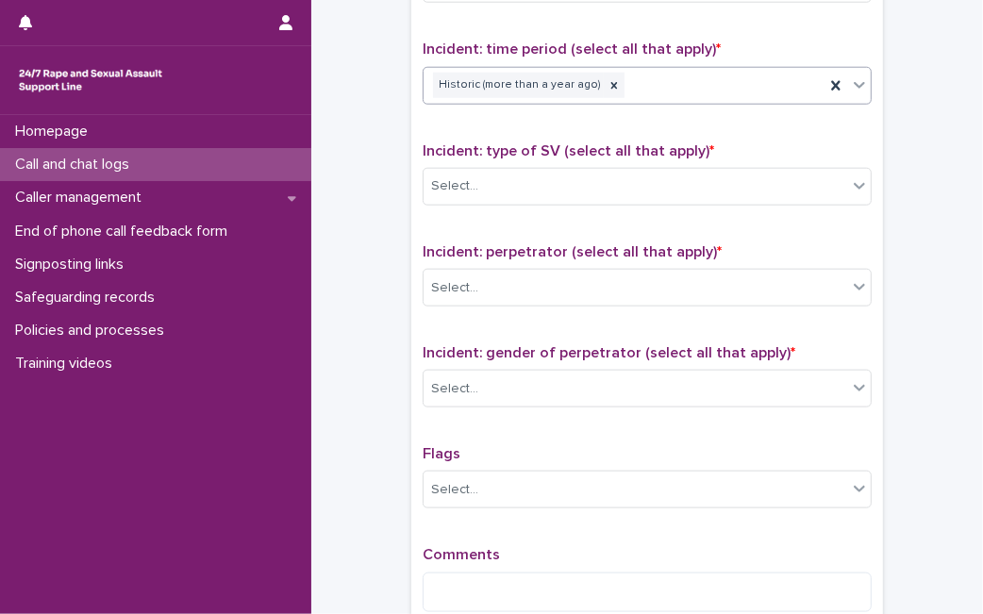
click at [472, 189] on div "Select..." at bounding box center [634, 186] width 423 height 31
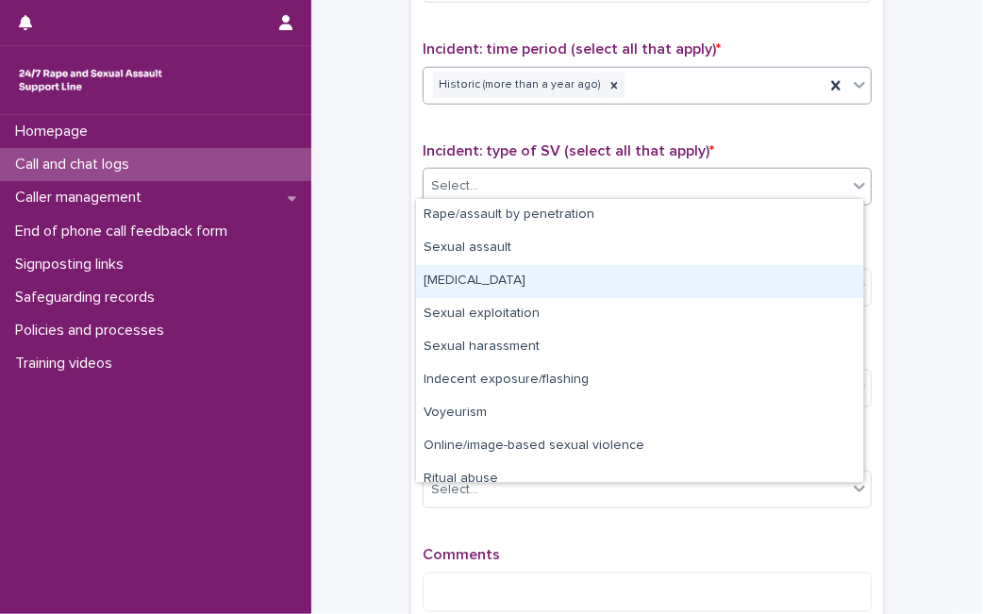
click at [470, 284] on div "[MEDICAL_DATA]" at bounding box center [639, 281] width 447 height 33
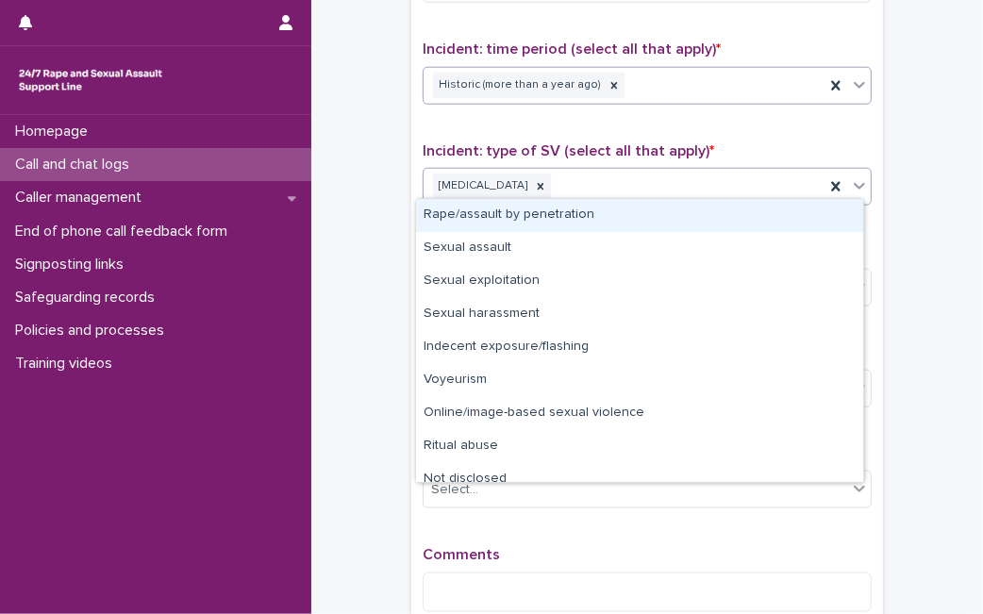
click at [861, 185] on div at bounding box center [859, 186] width 23 height 34
click at [776, 212] on div "Rape/assault by penetration" at bounding box center [639, 215] width 447 height 33
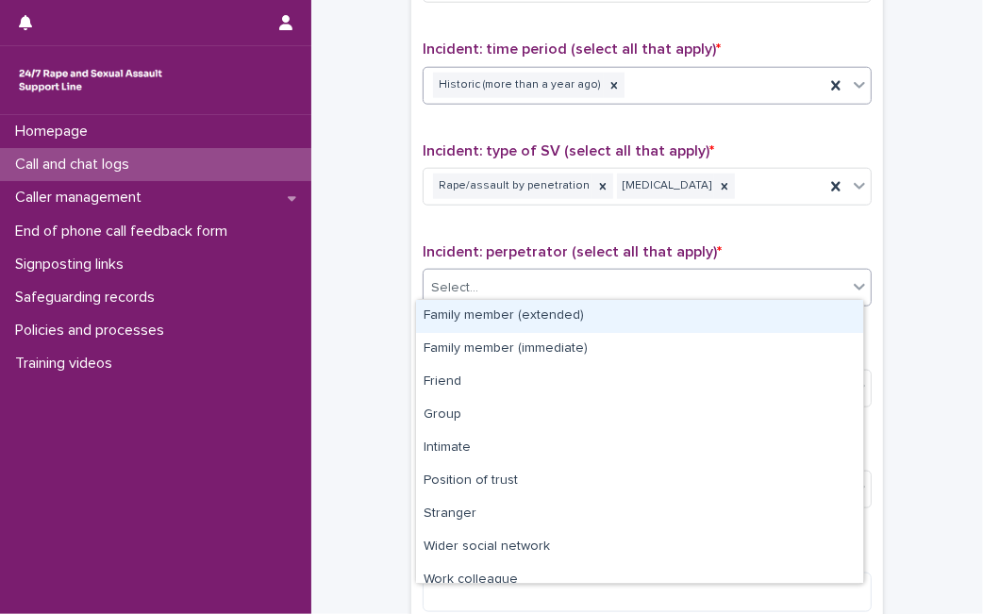
click at [617, 290] on div "Select..." at bounding box center [634, 288] width 423 height 31
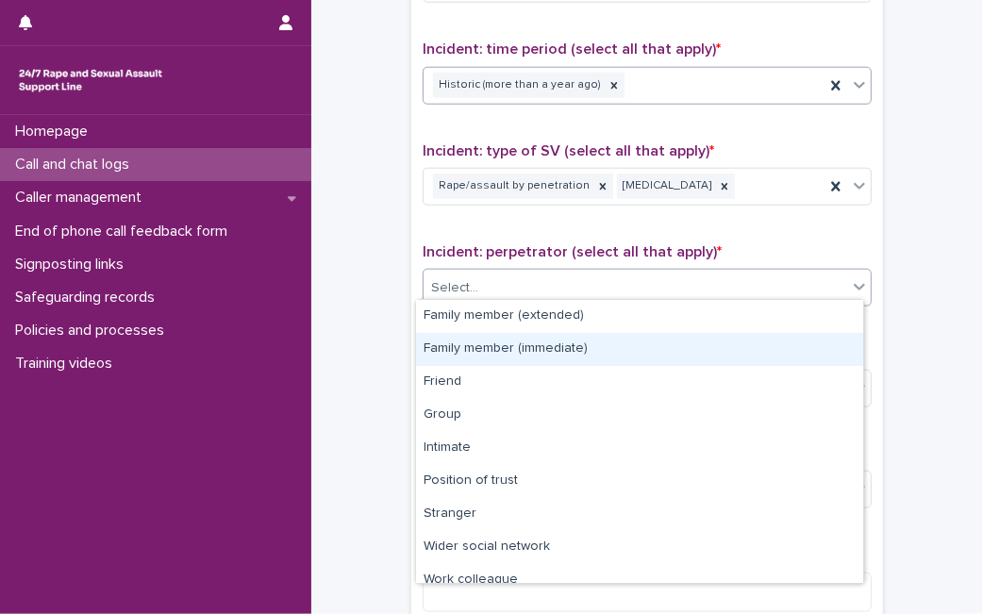
click at [583, 338] on div "Family member (immediate)" at bounding box center [639, 349] width 447 height 33
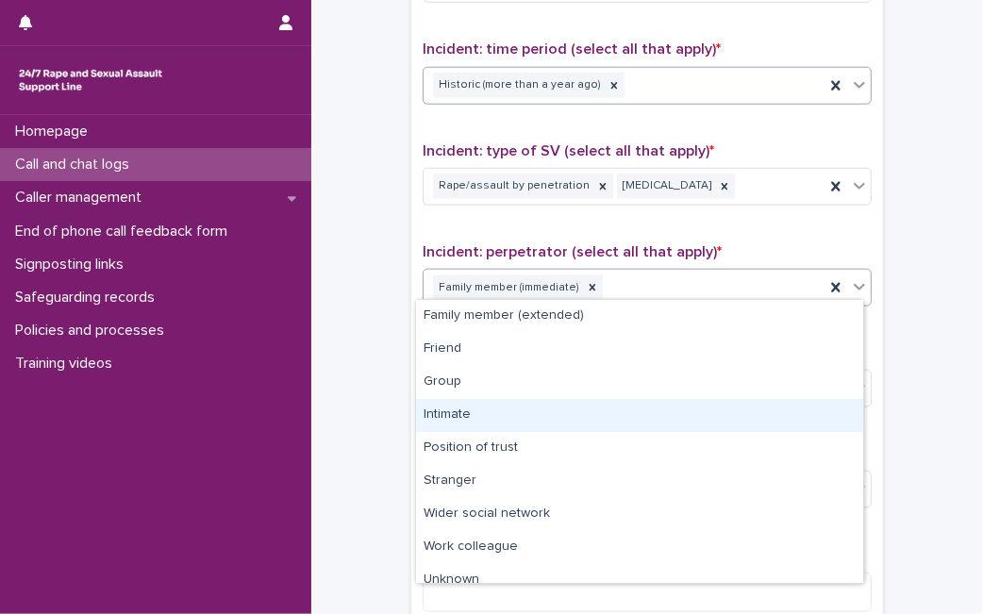
drag, startPoint x: 854, startPoint y: 288, endPoint x: 604, endPoint y: 425, distance: 286.2
click at [604, 425] on body "**********" at bounding box center [491, 307] width 983 height 614
click at [604, 425] on div "Intimate" at bounding box center [639, 415] width 447 height 33
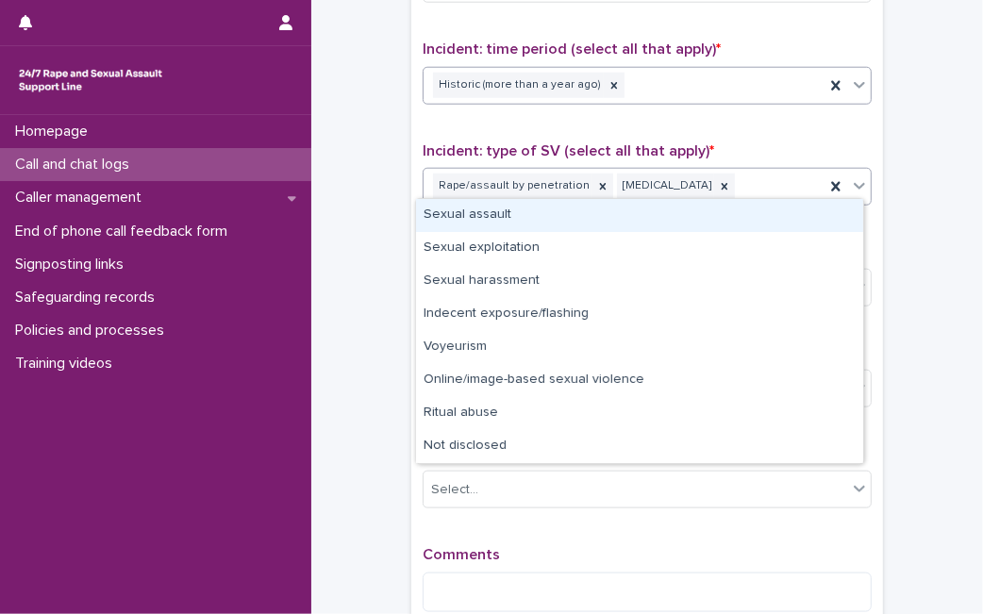
click at [858, 182] on icon at bounding box center [859, 185] width 19 height 19
click at [703, 216] on div "Sexual assault" at bounding box center [639, 215] width 447 height 33
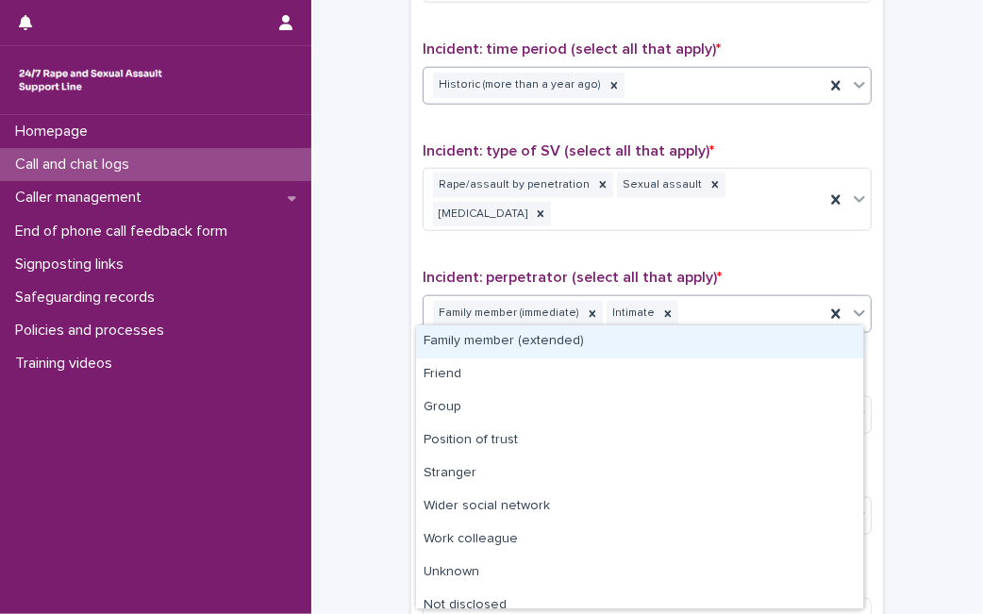
click at [853, 310] on icon at bounding box center [858, 313] width 11 height 7
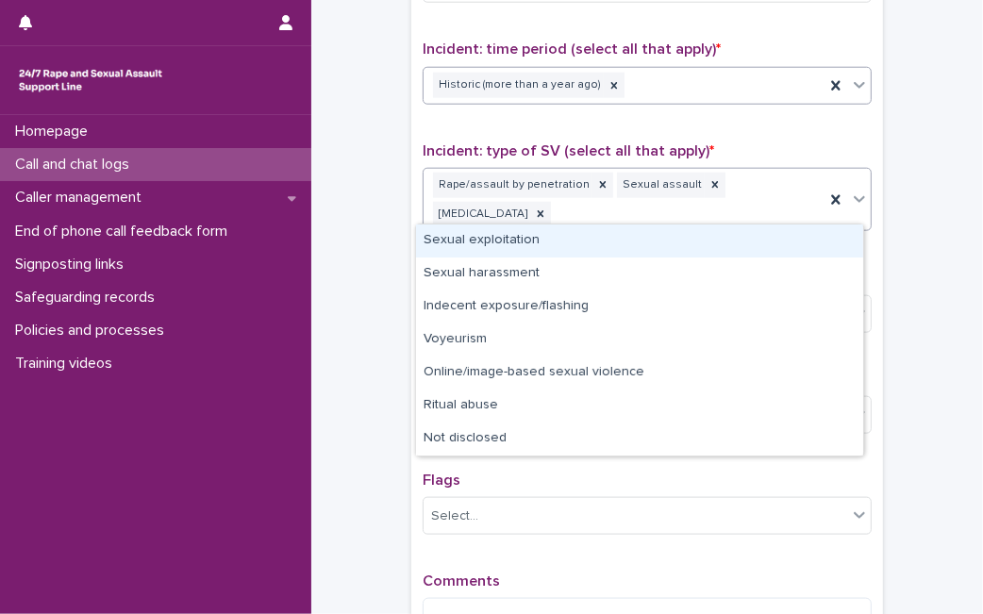
click at [850, 194] on icon at bounding box center [859, 199] width 19 height 19
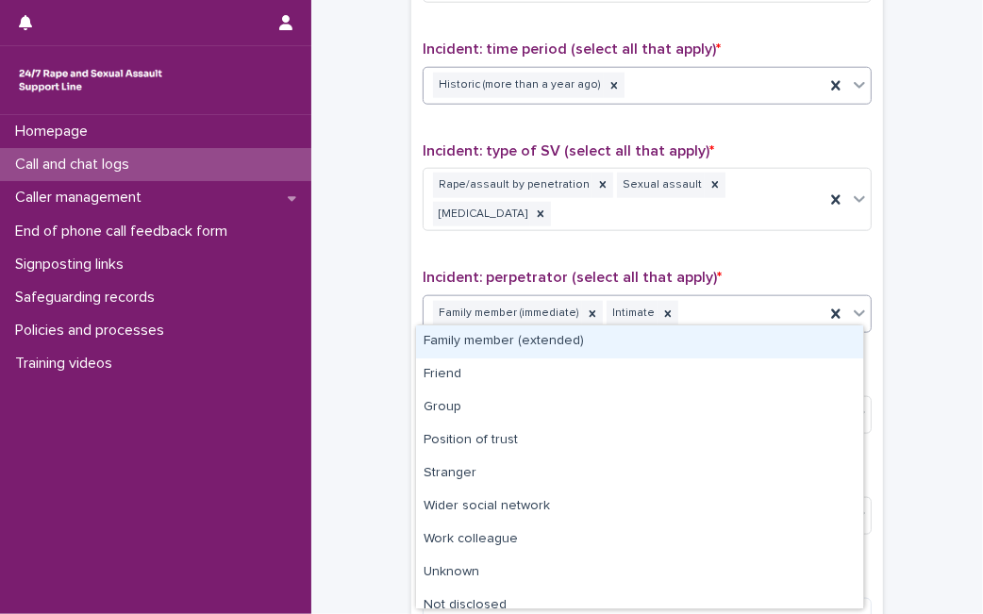
click at [859, 313] on icon at bounding box center [859, 313] width 19 height 19
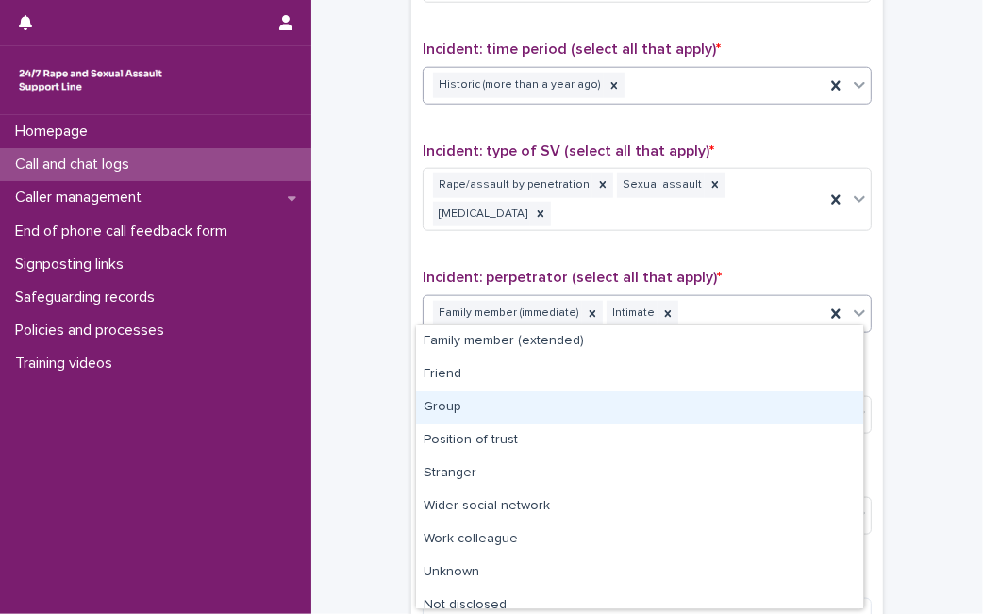
click at [517, 408] on div "Group" at bounding box center [639, 407] width 447 height 33
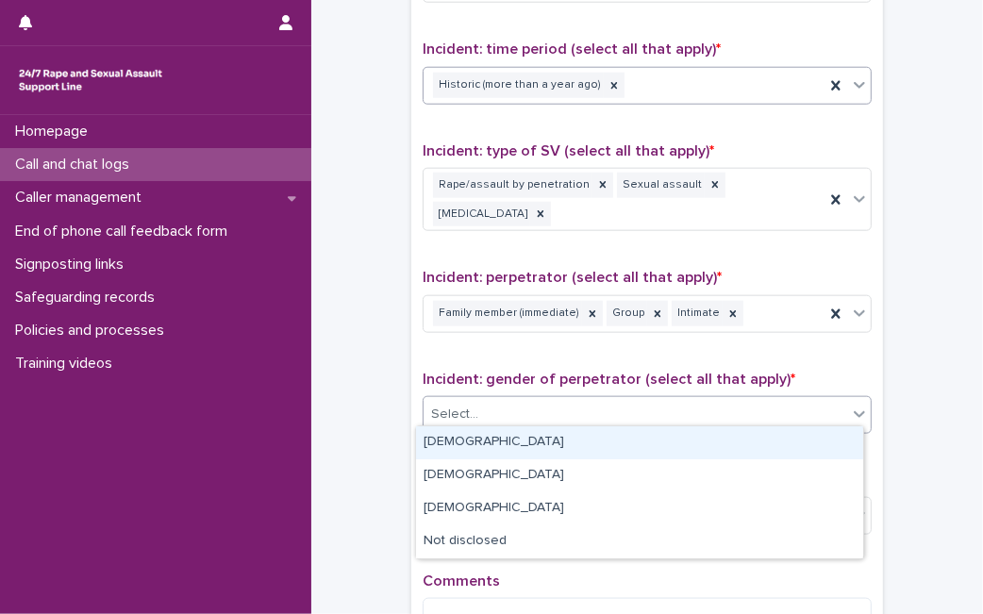
click at [776, 406] on div "Select..." at bounding box center [634, 414] width 423 height 31
click at [581, 440] on div "[DEMOGRAPHIC_DATA]" at bounding box center [639, 442] width 447 height 33
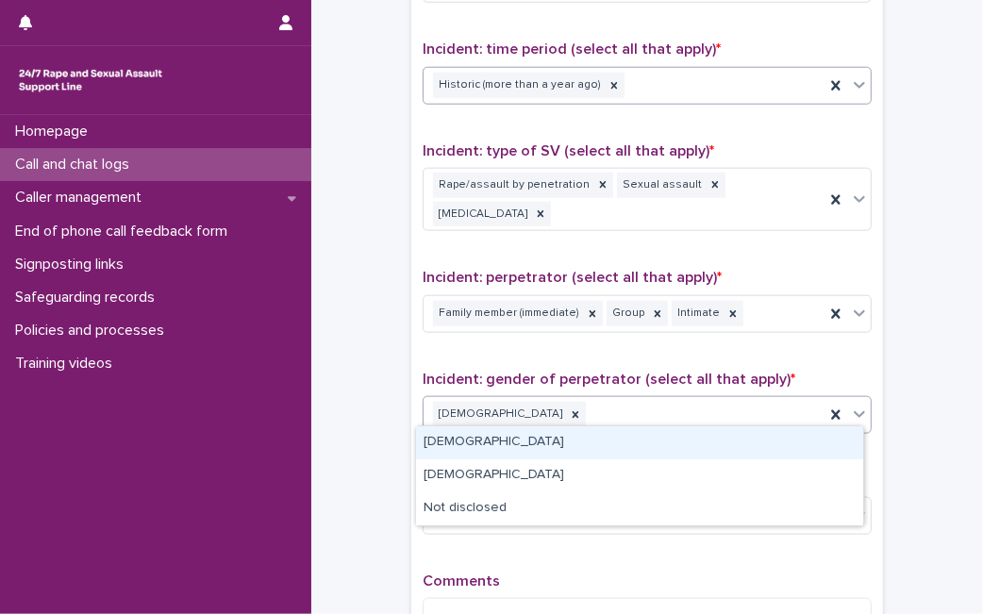
drag, startPoint x: 853, startPoint y: 415, endPoint x: 813, endPoint y: 445, distance: 49.8
click at [813, 445] on body "**********" at bounding box center [491, 307] width 983 height 614
click at [813, 445] on div "[DEMOGRAPHIC_DATA]" at bounding box center [639, 442] width 447 height 33
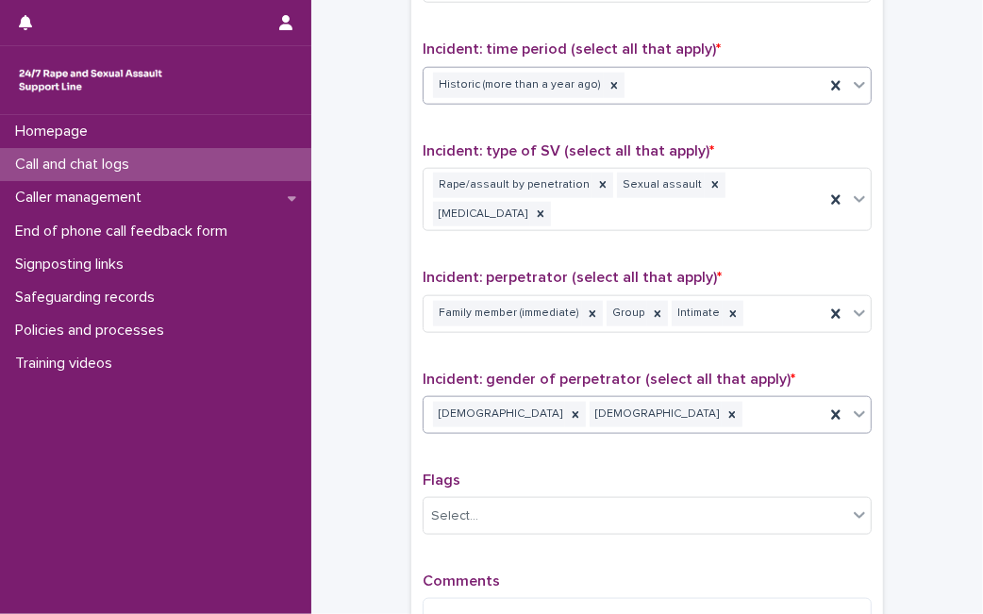
scroll to position [1490, 0]
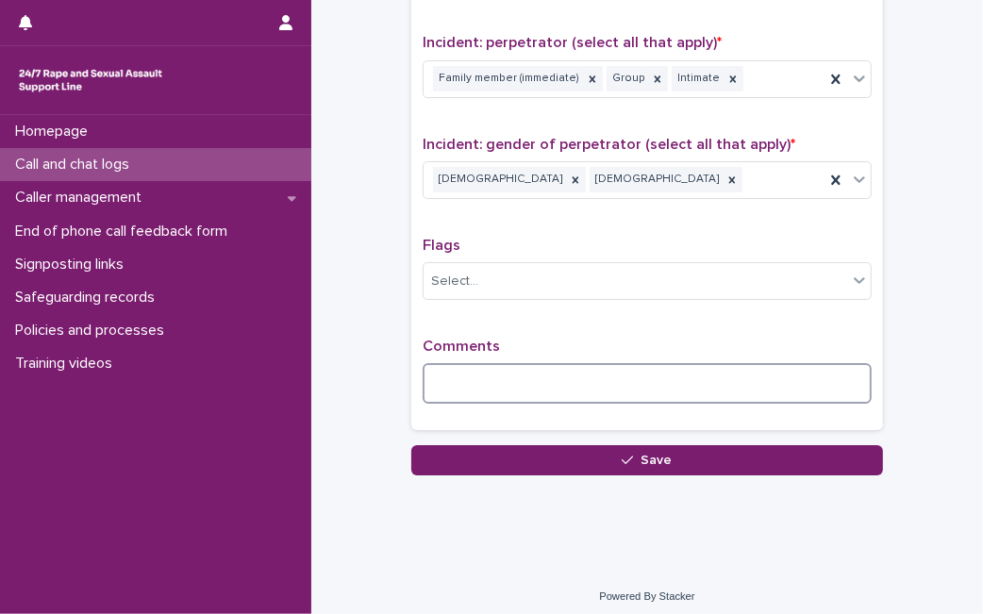
click at [762, 364] on textarea at bounding box center [646, 383] width 449 height 40
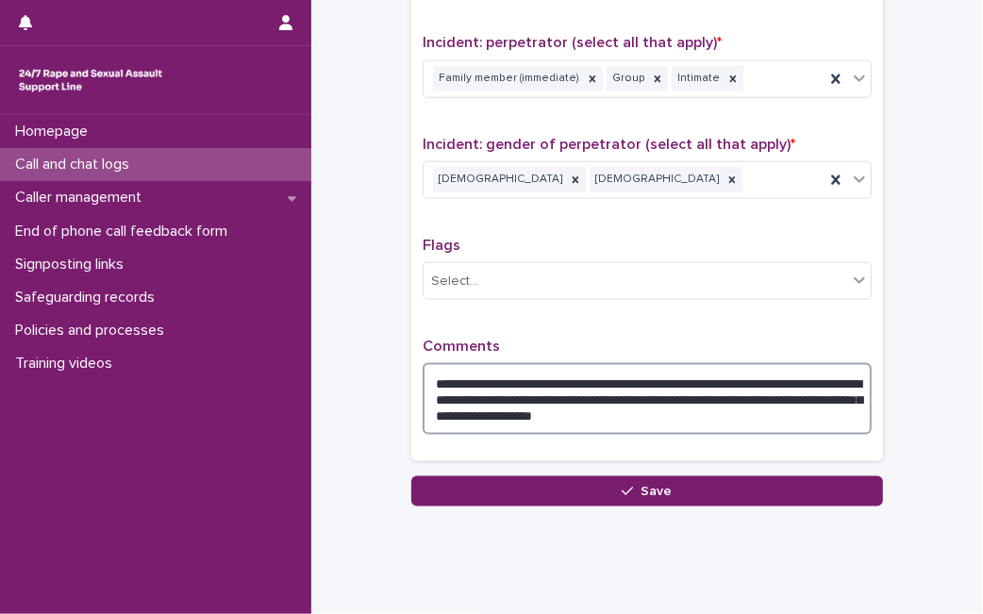
click at [611, 409] on textarea "**********" at bounding box center [646, 398] width 449 height 71
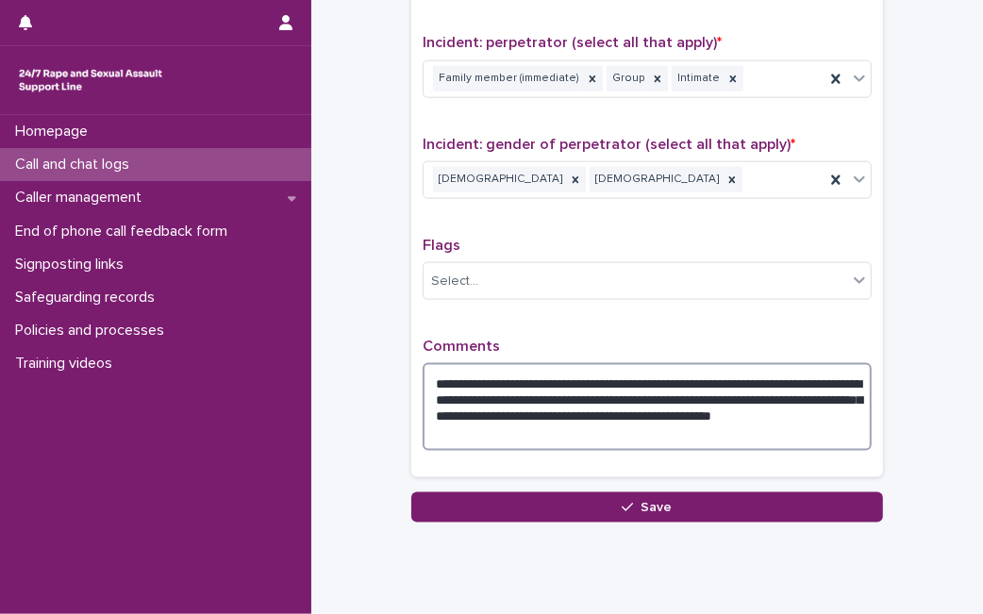
click at [836, 410] on textarea "**********" at bounding box center [646, 406] width 449 height 87
click at [793, 430] on textarea "**********" at bounding box center [646, 406] width 449 height 87
click at [841, 407] on textarea "**********" at bounding box center [646, 406] width 449 height 87
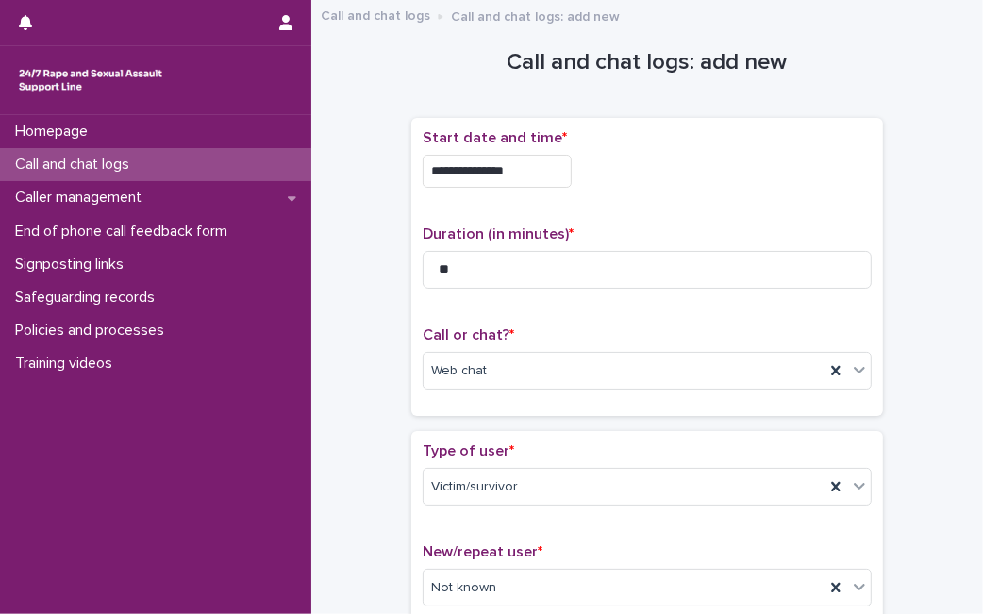
scroll to position [1537, 0]
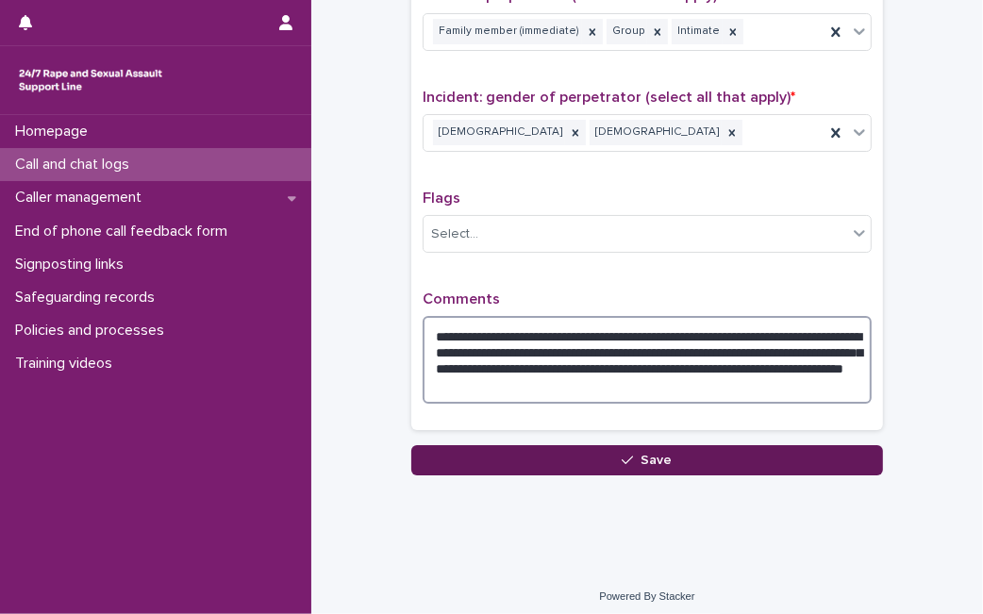
type textarea "**********"
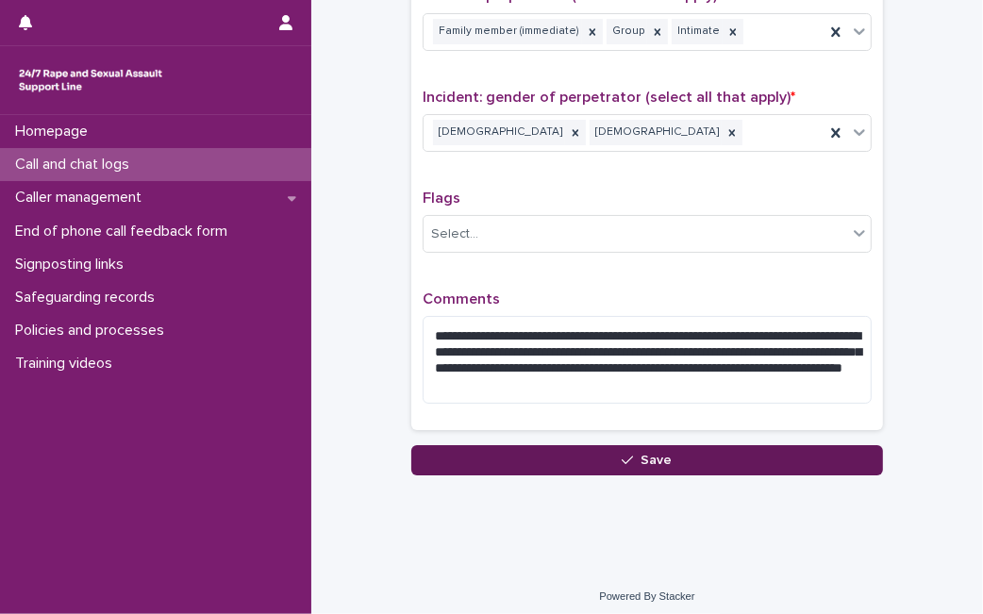
click at [778, 452] on button "Save" at bounding box center [647, 460] width 472 height 30
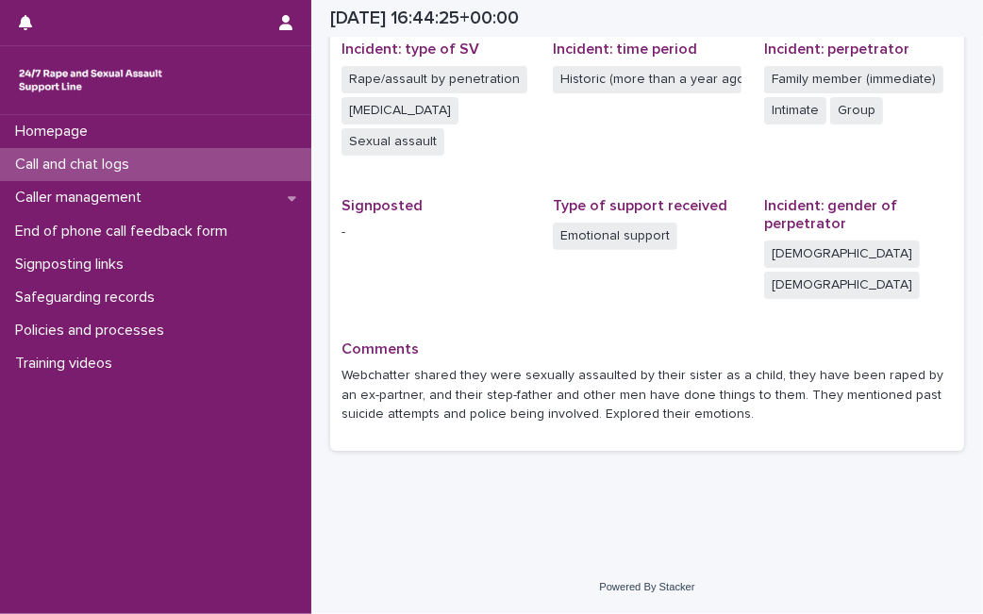
scroll to position [450, 0]
